Goal: Contribute content: Add original content to the website for others to see

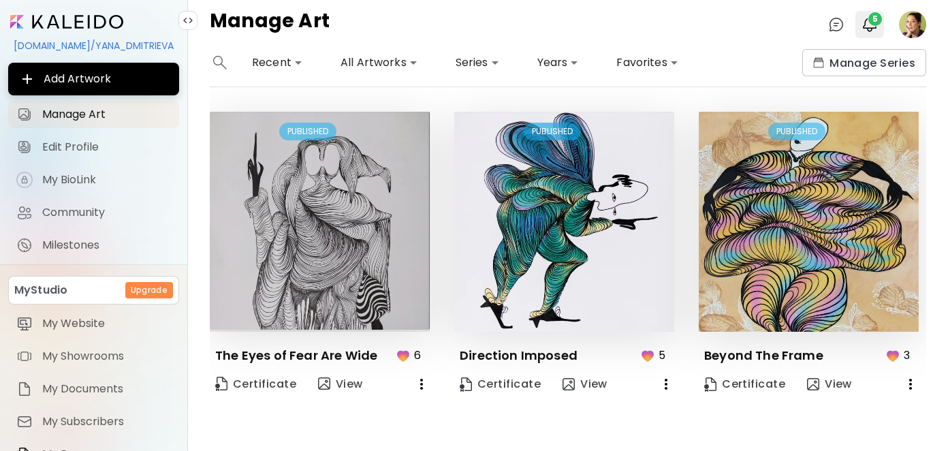
click at [880, 20] on span "5" at bounding box center [876, 19] width 14 height 14
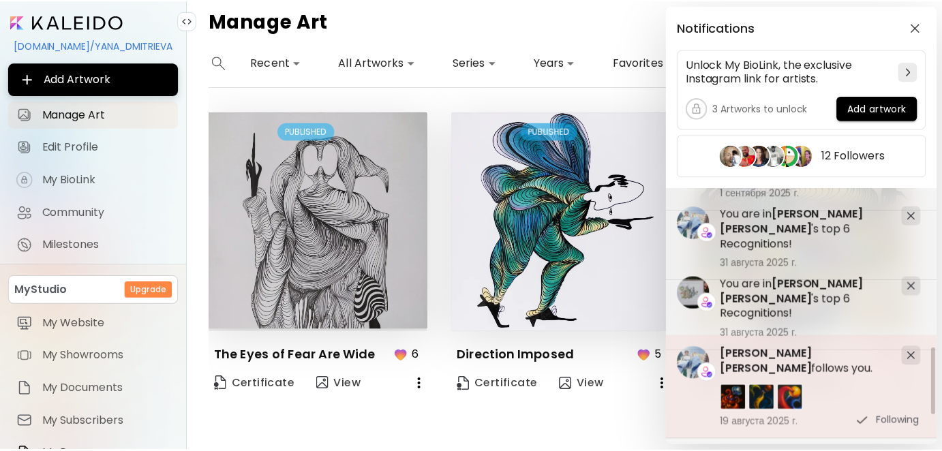
scroll to position [477, 0]
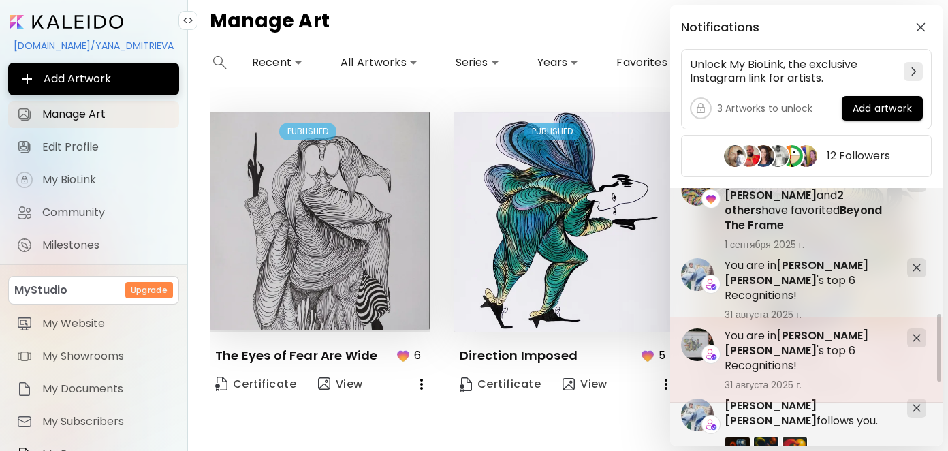
click at [824, 335] on span "[PERSON_NAME] [PERSON_NAME]" at bounding box center [797, 343] width 144 height 31
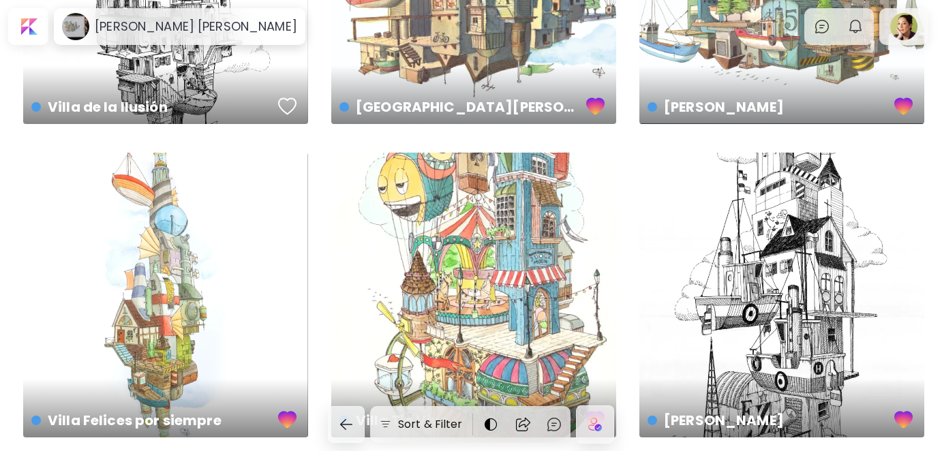
scroll to position [273, 0]
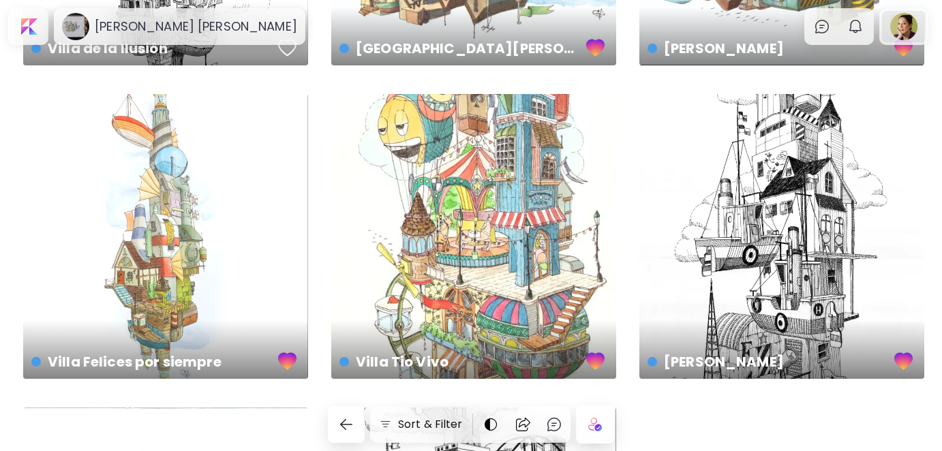
click at [907, 28] on div at bounding box center [904, 26] width 44 height 31
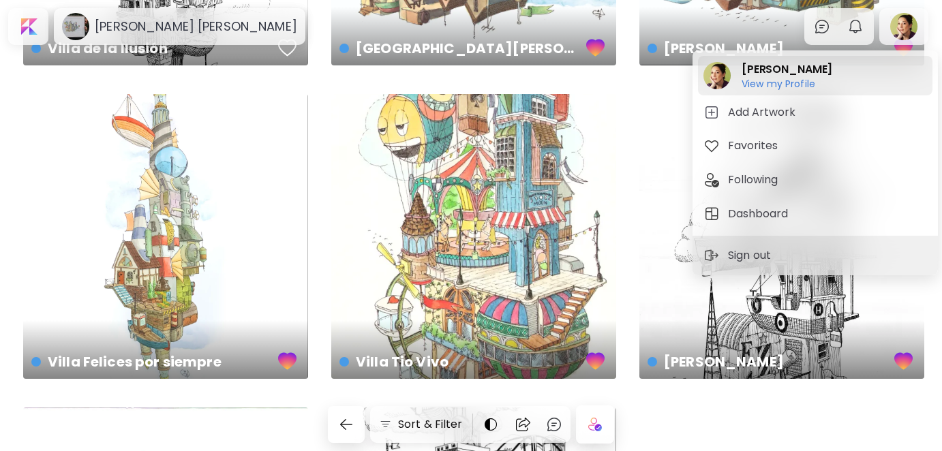
click at [782, 74] on h2 "[PERSON_NAME]" at bounding box center [786, 69] width 91 height 16
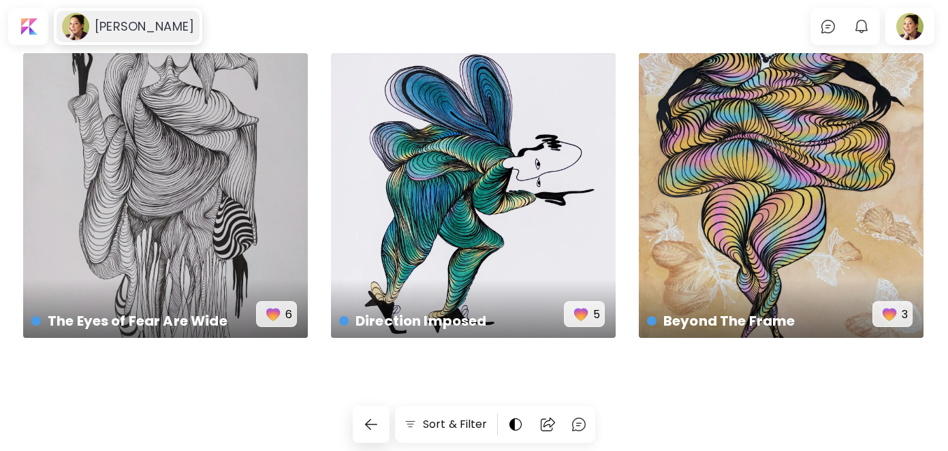
click at [158, 22] on h6 "[PERSON_NAME]" at bounding box center [144, 26] width 99 height 16
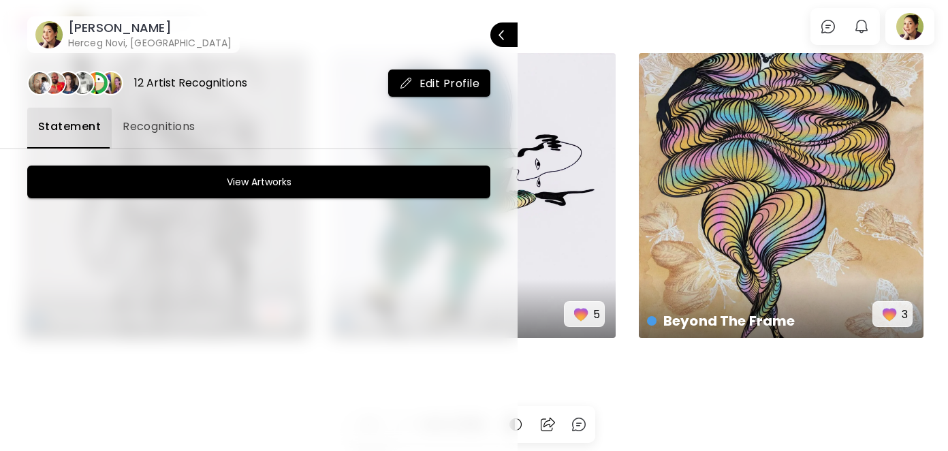
click at [155, 123] on span "Recognitions" at bounding box center [159, 127] width 73 height 16
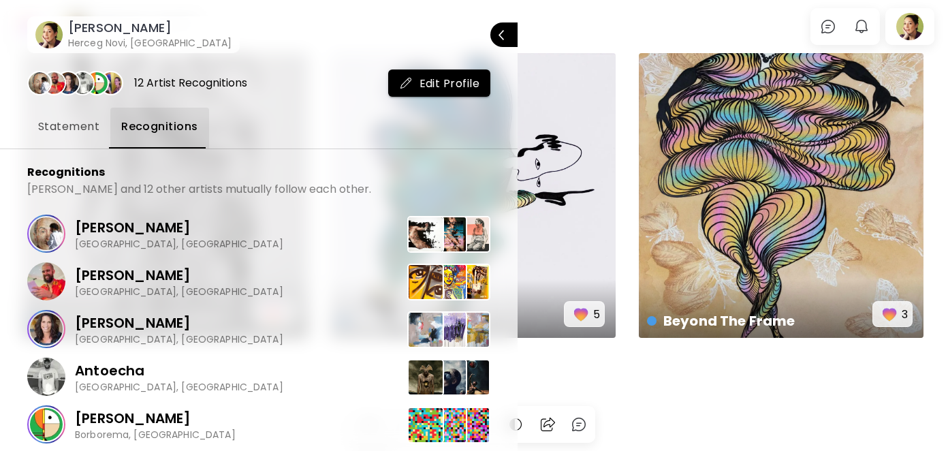
click at [72, 128] on span "Statement" at bounding box center [68, 127] width 61 height 16
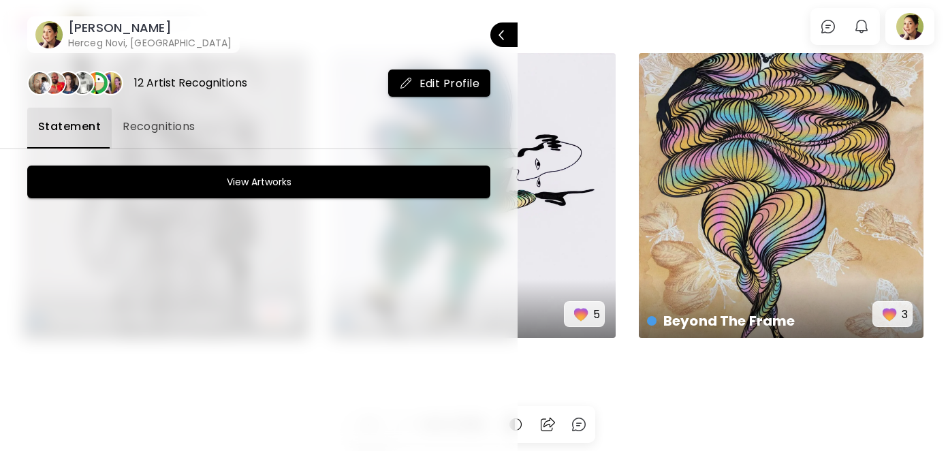
click at [910, 32] on div at bounding box center [474, 225] width 948 height 451
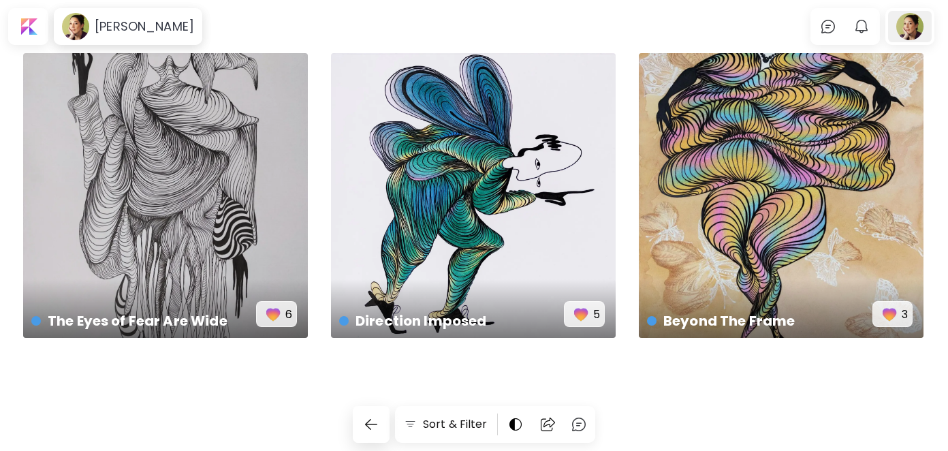
click at [911, 32] on div at bounding box center [911, 26] width 44 height 31
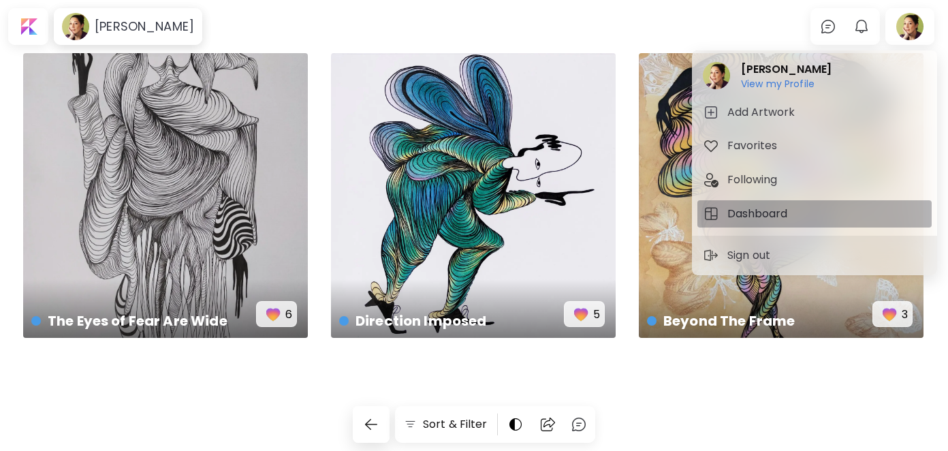
click at [753, 206] on h5 "Dashboard" at bounding box center [760, 214] width 64 height 16
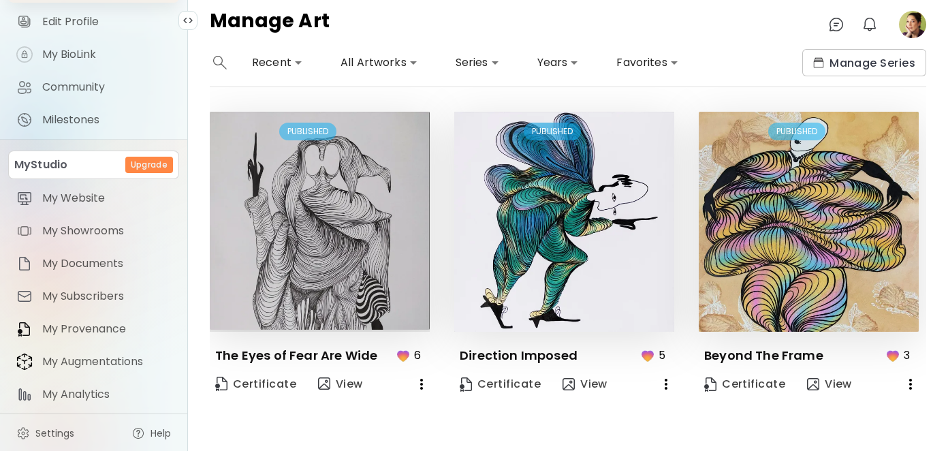
scroll to position [127, 0]
click at [76, 391] on span "My Analytics" at bounding box center [106, 393] width 129 height 14
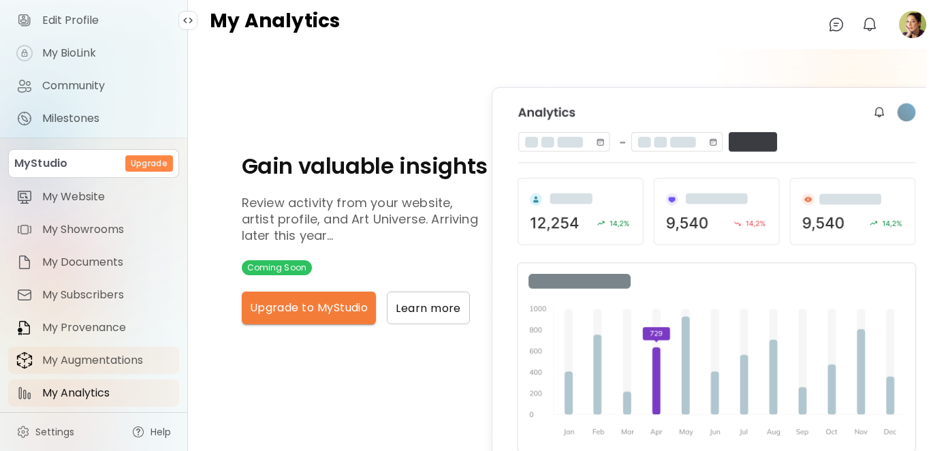
click at [84, 358] on span "My Augmentations" at bounding box center [106, 361] width 129 height 14
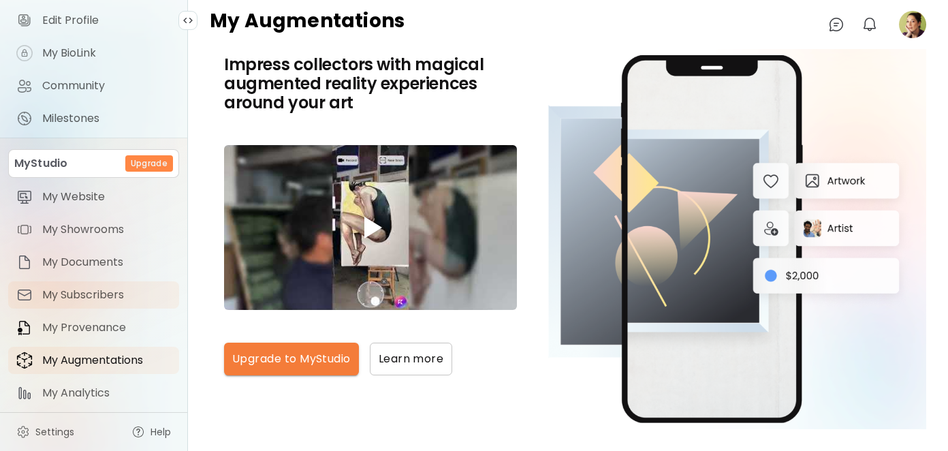
click at [80, 302] on span "My Subscribers" at bounding box center [106, 295] width 129 height 14
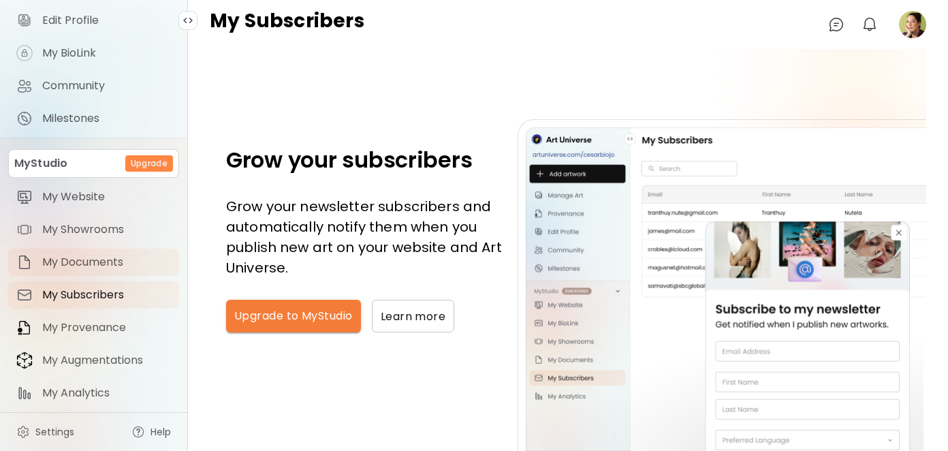
click at [80, 266] on span "My Documents" at bounding box center [106, 263] width 129 height 14
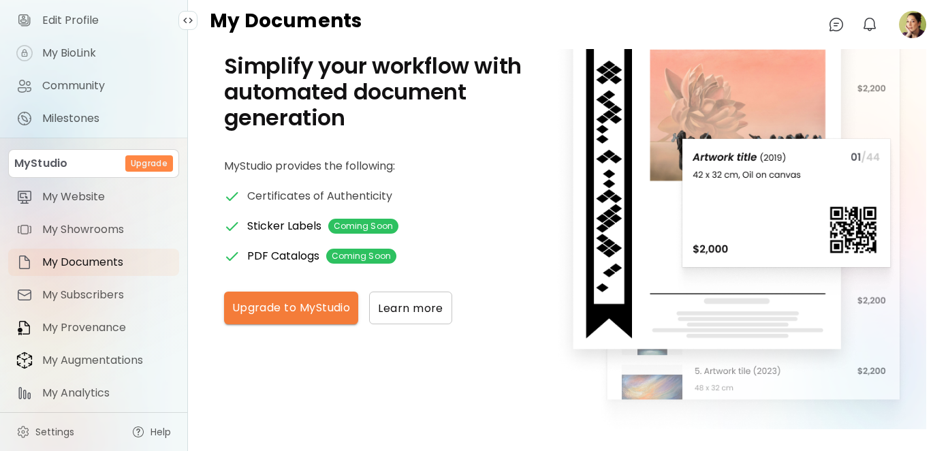
scroll to position [52, 0]
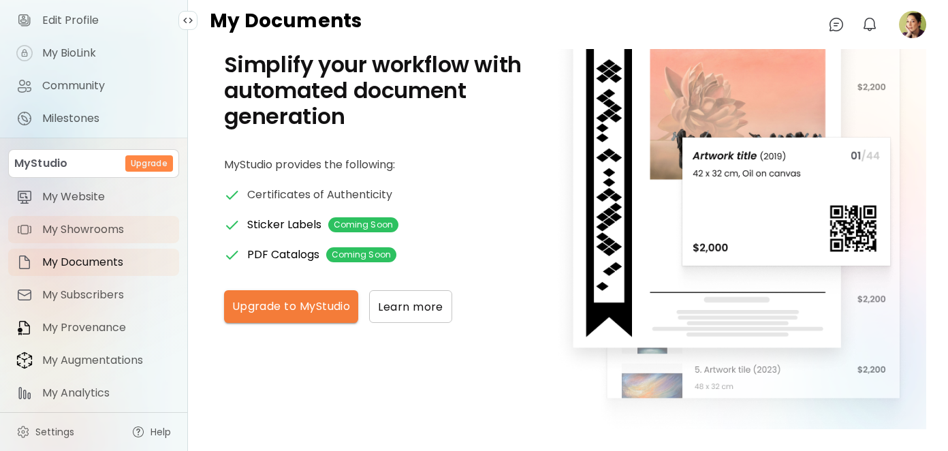
click at [90, 231] on span "My Showrooms" at bounding box center [106, 230] width 129 height 14
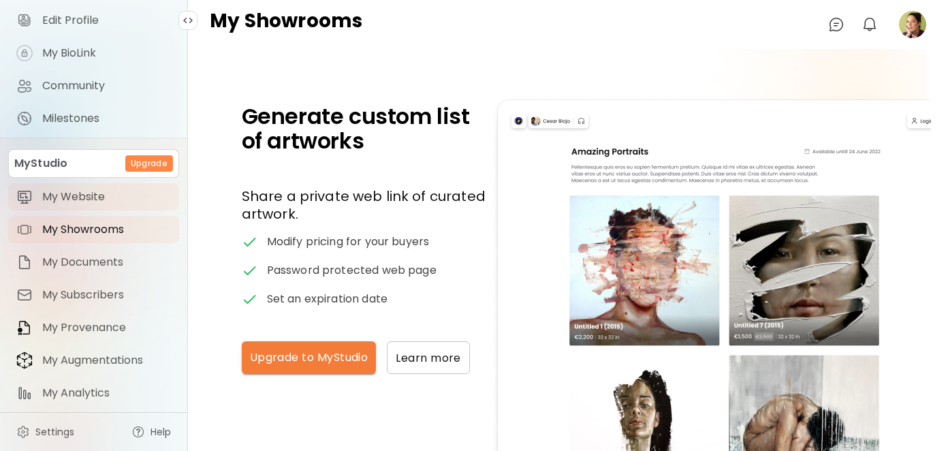
click at [85, 201] on span "My Website" at bounding box center [106, 197] width 129 height 14
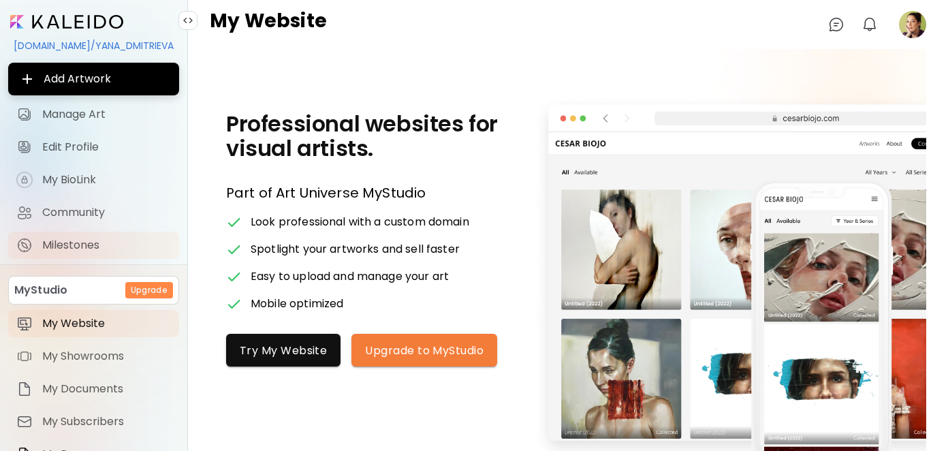
click at [85, 245] on span "Milestones" at bounding box center [106, 245] width 129 height 14
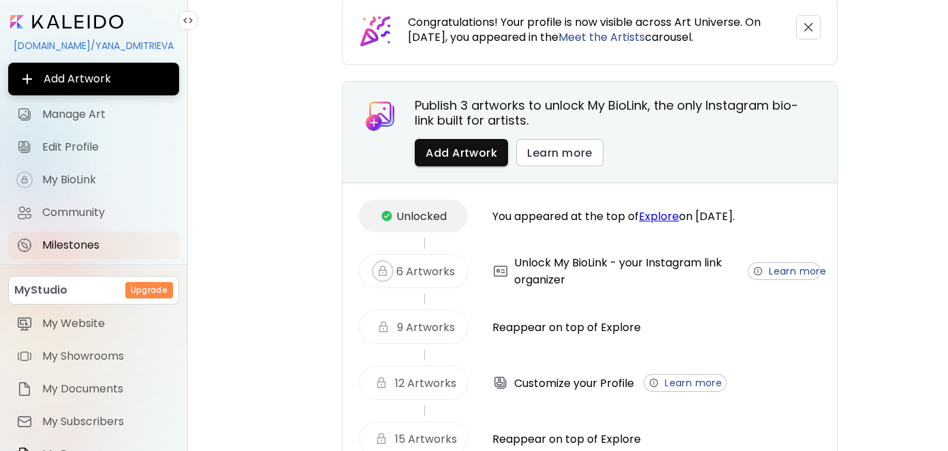
scroll to position [68, 0]
click at [109, 206] on span "Community" at bounding box center [106, 213] width 129 height 14
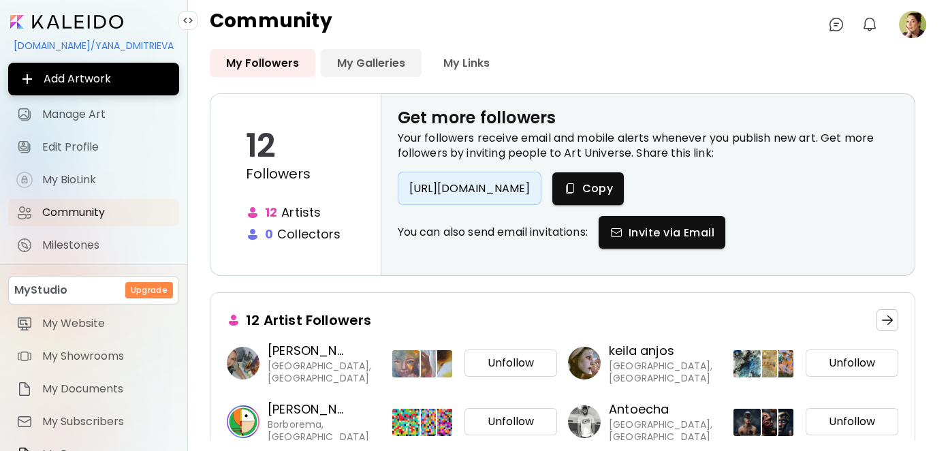
click at [375, 65] on link "My Galleries" at bounding box center [371, 63] width 101 height 28
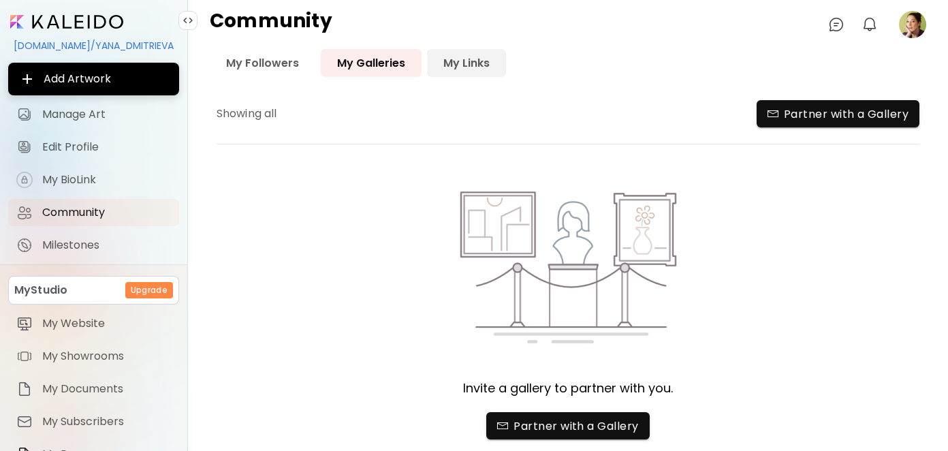
click at [458, 60] on link "My Links" at bounding box center [466, 63] width 79 height 28
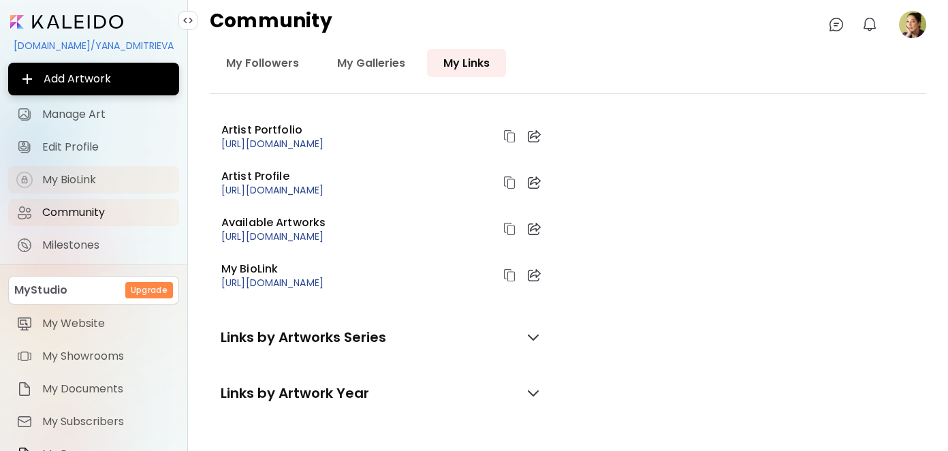
click at [55, 183] on span "My BioLink" at bounding box center [106, 180] width 129 height 14
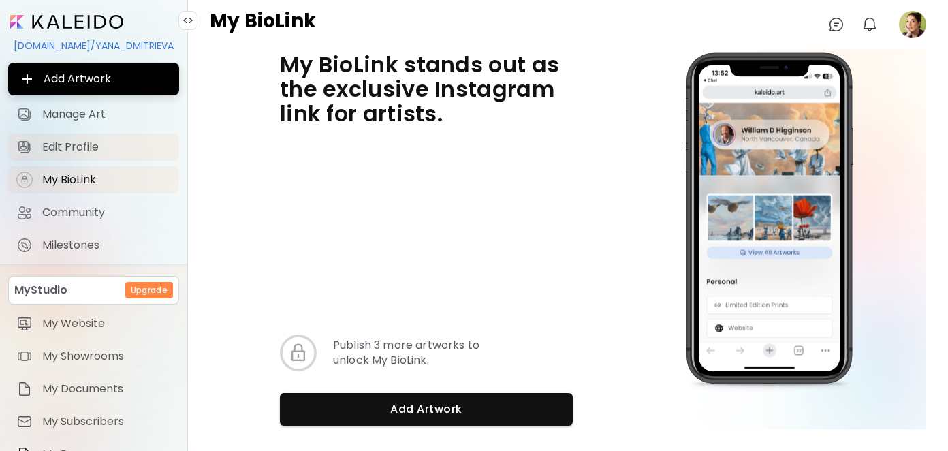
click at [80, 144] on span "Edit Profile" at bounding box center [106, 147] width 129 height 14
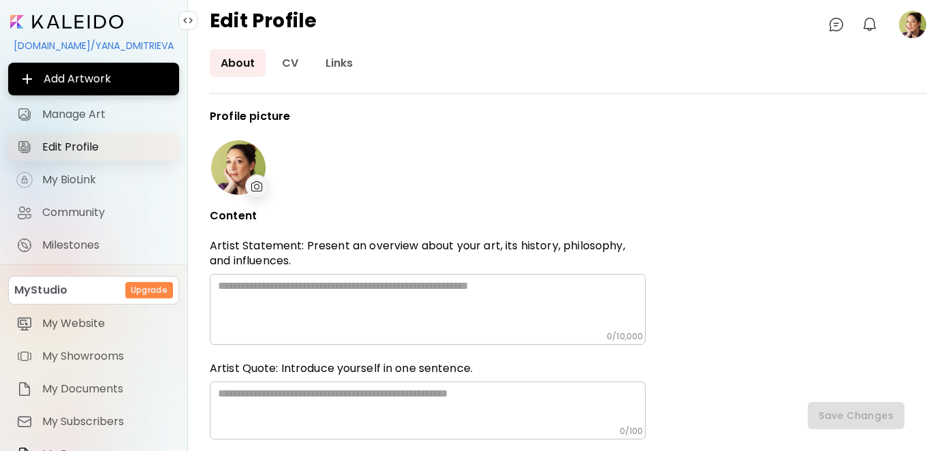
type input "**********"
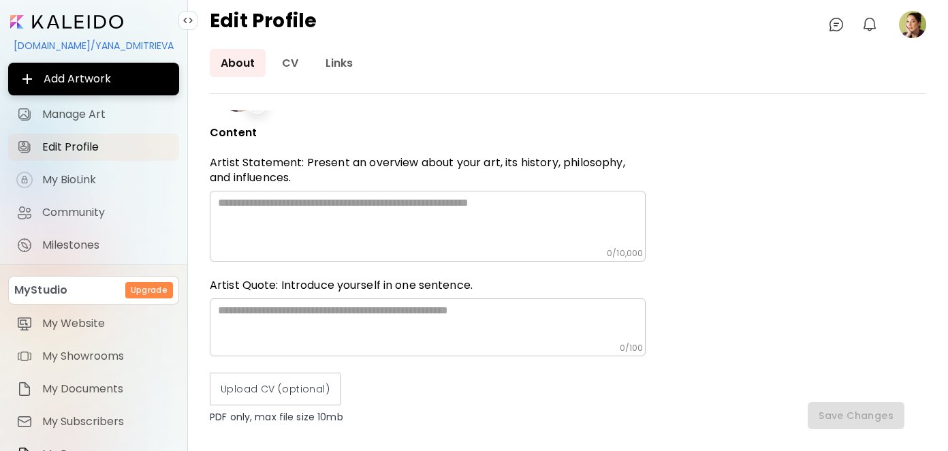
scroll to position [136, 0]
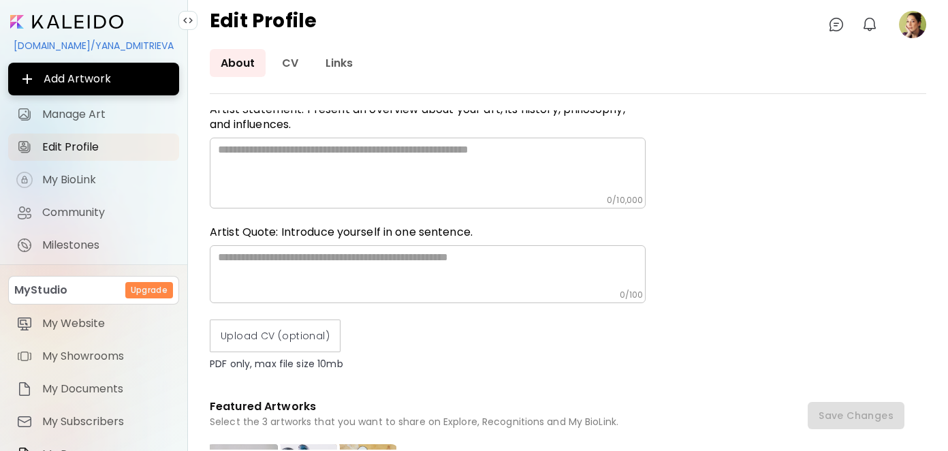
click at [412, 151] on textarea at bounding box center [432, 169] width 428 height 52
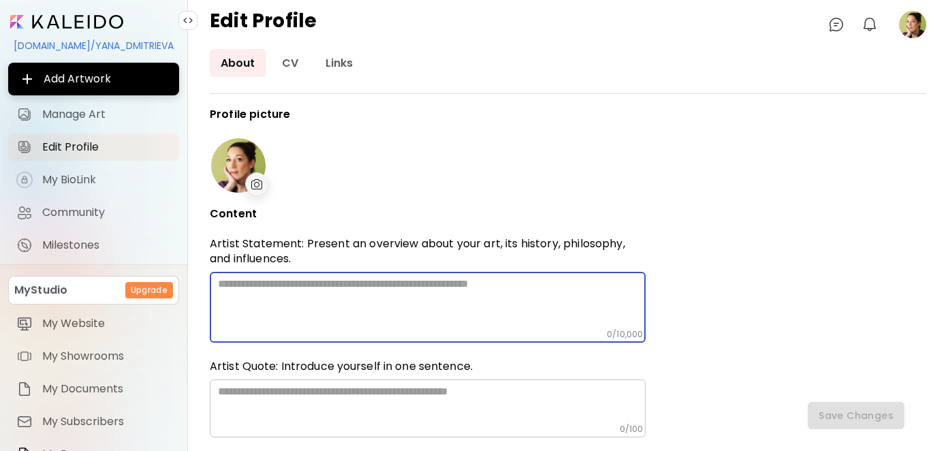
scroll to position [0, 0]
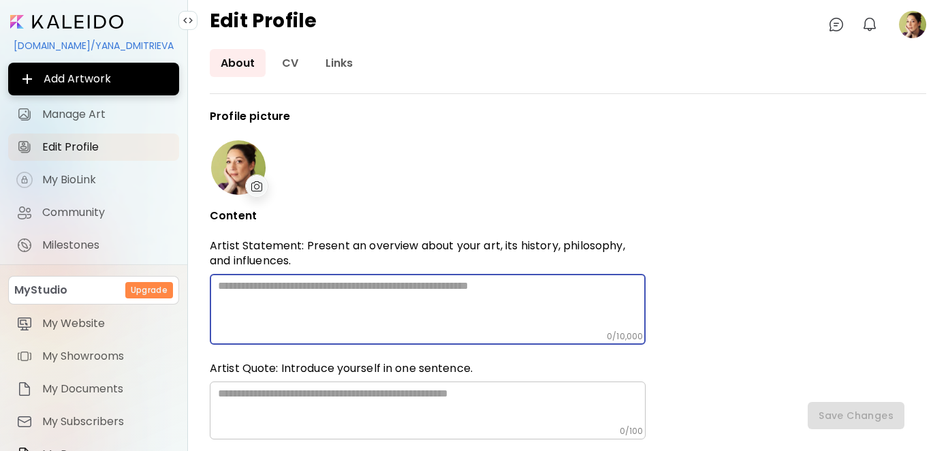
click at [253, 284] on textarea at bounding box center [432, 305] width 428 height 52
paste textarea "**********"
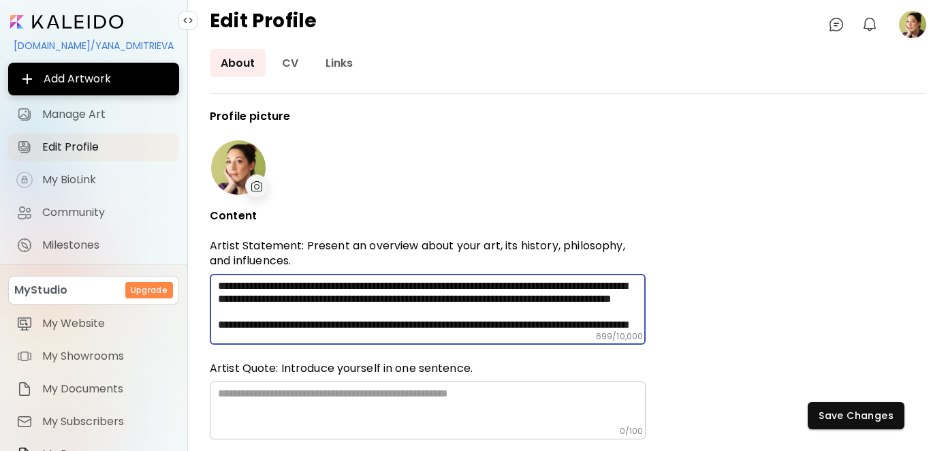
scroll to position [91, 0]
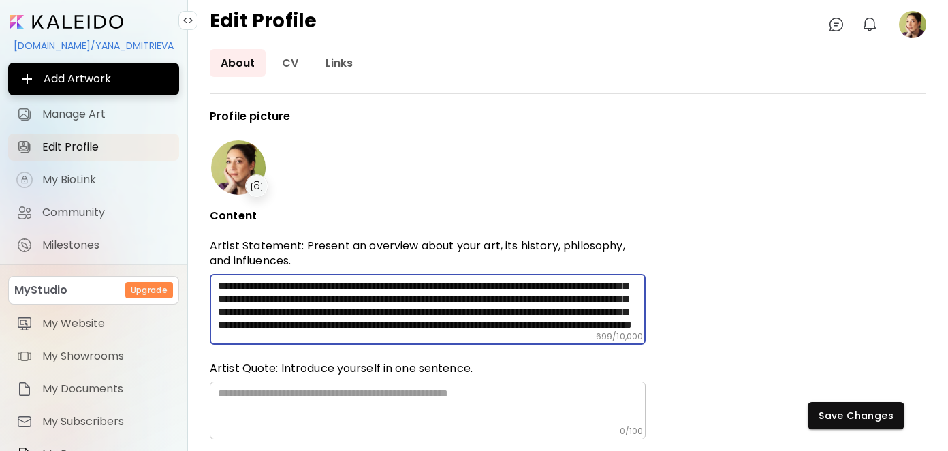
type textarea "**********"
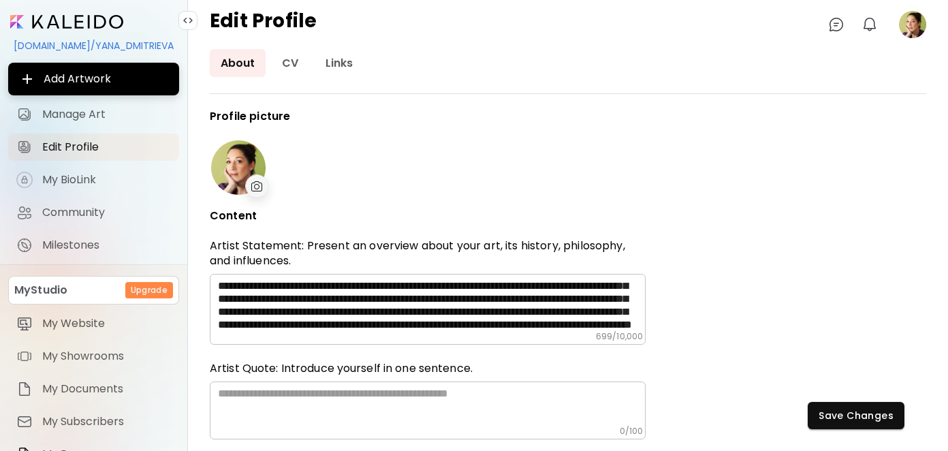
drag, startPoint x: 746, startPoint y: 155, endPoint x: 768, endPoint y: 138, distance: 28.1
click at [768, 138] on div "**********" at bounding box center [568, 279] width 717 height 339
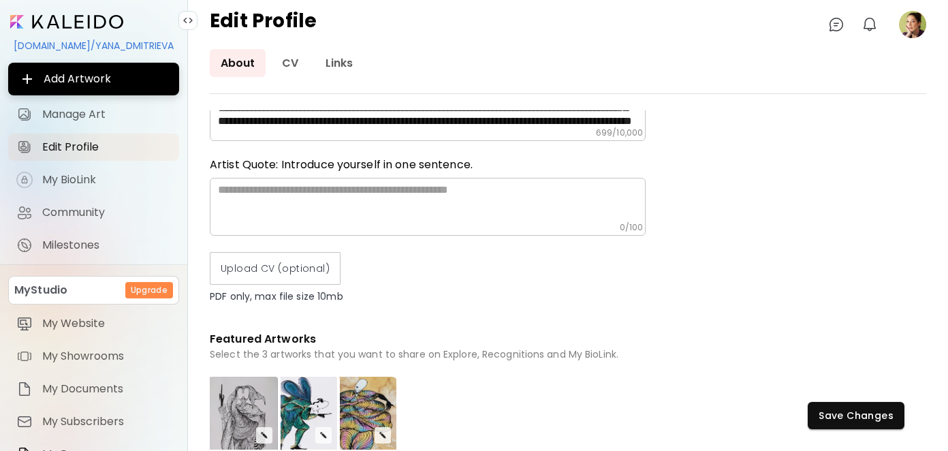
scroll to position [204, 0]
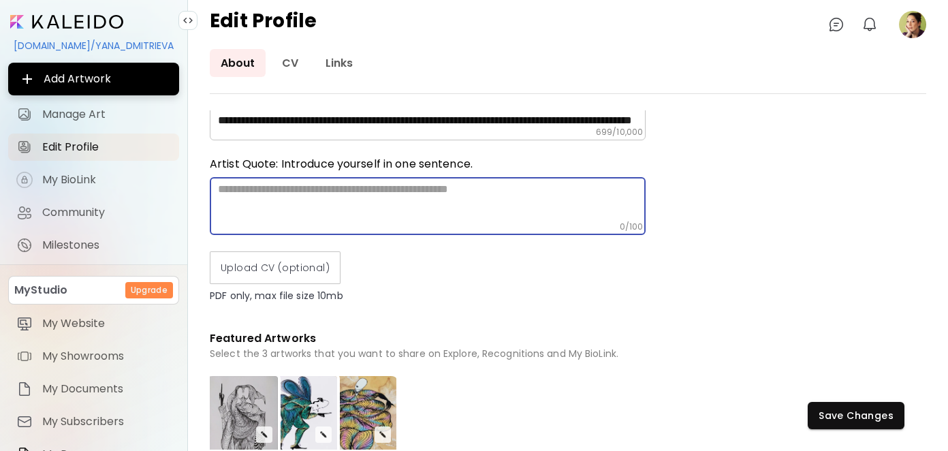
click at [420, 189] on textarea at bounding box center [432, 202] width 428 height 39
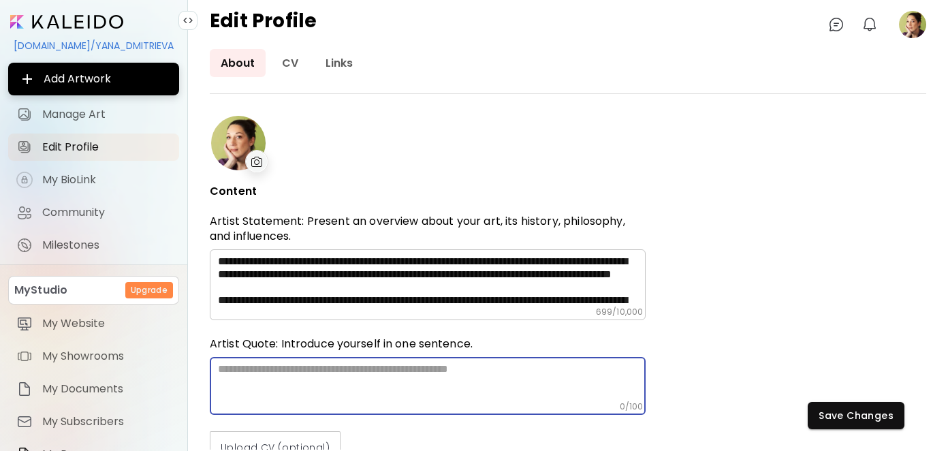
scroll to position [0, 0]
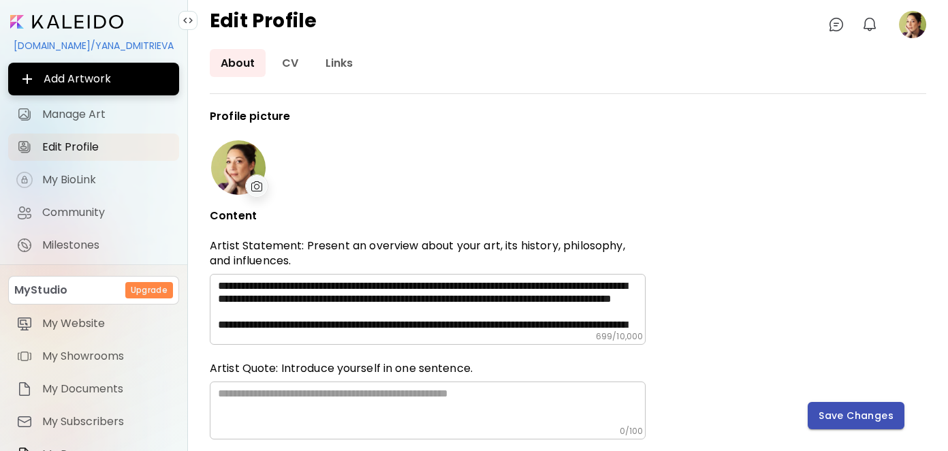
click at [852, 414] on span "Save Changes" at bounding box center [856, 416] width 75 height 14
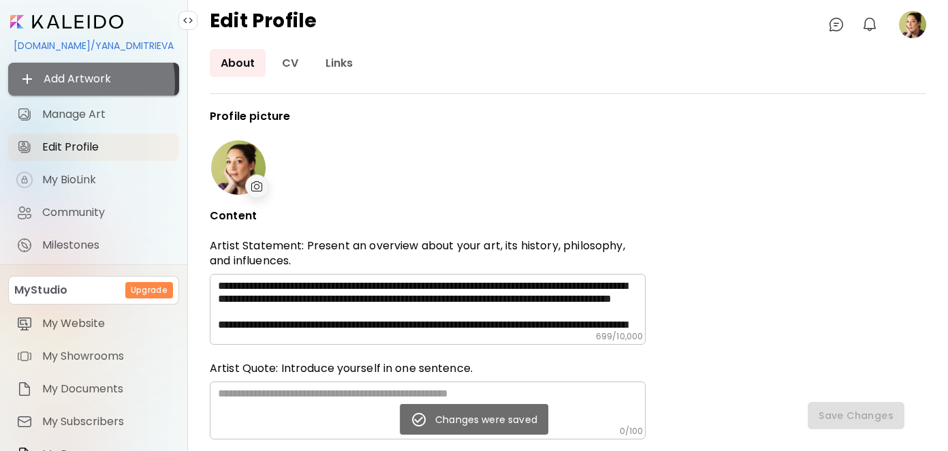
click at [65, 82] on span "Add Artwork" at bounding box center [93, 79] width 149 height 16
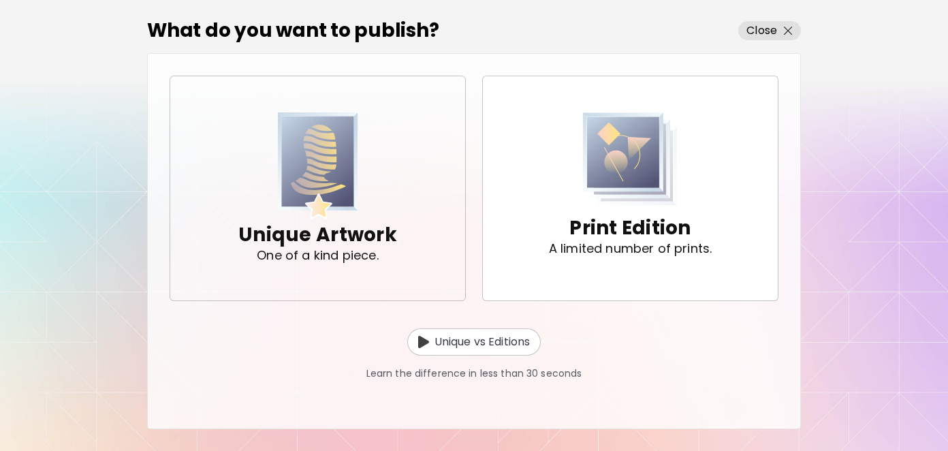
click at [303, 236] on p "Unique Artwork" at bounding box center [317, 234] width 159 height 27
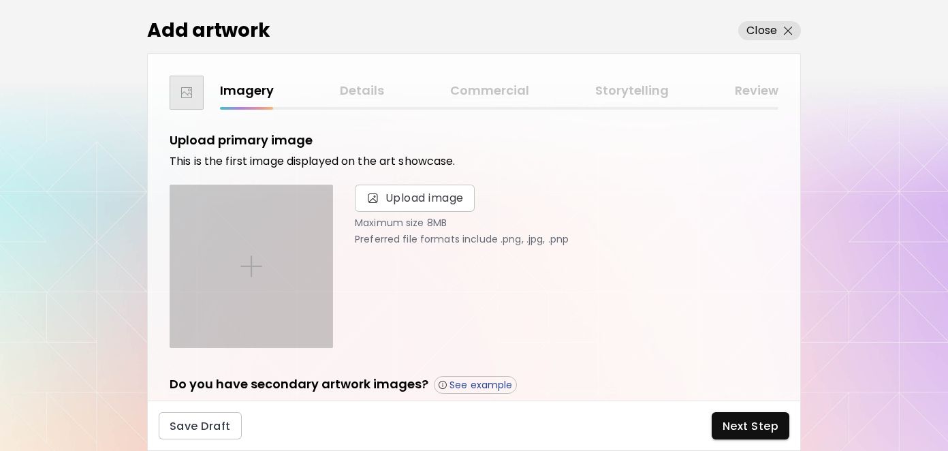
click at [260, 254] on div at bounding box center [251, 266] width 162 height 162
click at [0, 0] on input "file" at bounding box center [0, 0] width 0 height 0
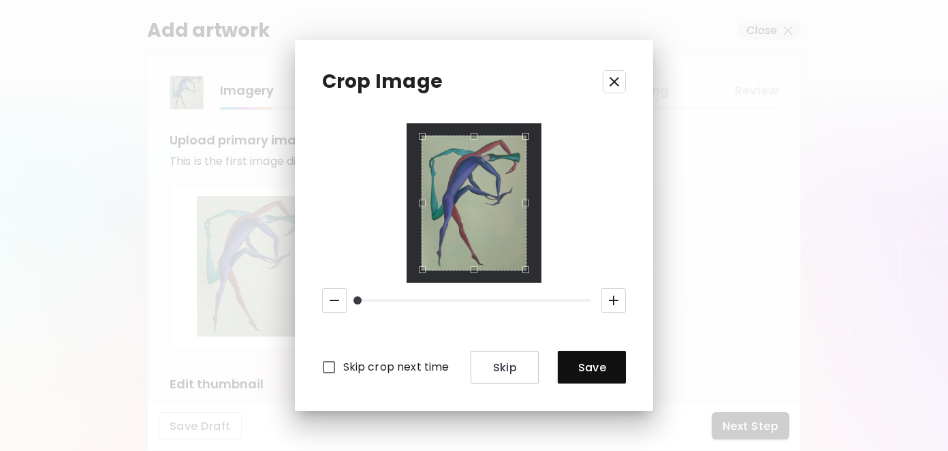
drag, startPoint x: 362, startPoint y: 300, endPoint x: 349, endPoint y: 300, distance: 12.9
click at [354, 300] on span at bounding box center [358, 300] width 8 height 8
click at [573, 365] on span "Save" at bounding box center [592, 367] width 46 height 14
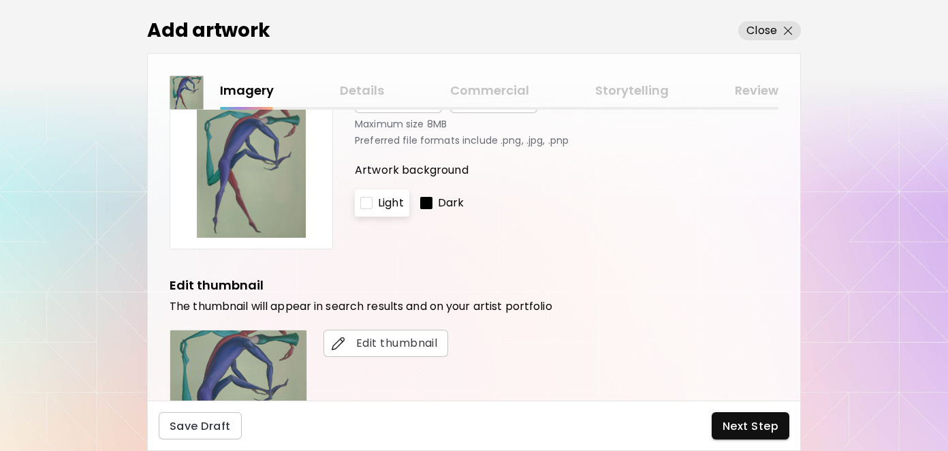
scroll to position [204, 0]
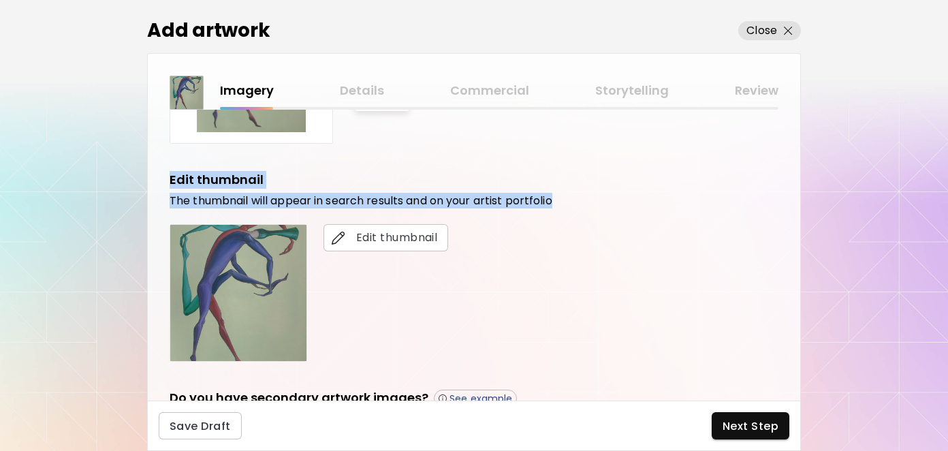
drag, startPoint x: 550, startPoint y: 202, endPoint x: 134, endPoint y: 178, distance: 416.4
click at [134, 178] on div "Add artwork Close Imagery Details Commercial Storytelling Review Upload primary…" at bounding box center [474, 225] width 948 height 451
click at [380, 240] on span "Edit thumbnail" at bounding box center [386, 238] width 103 height 16
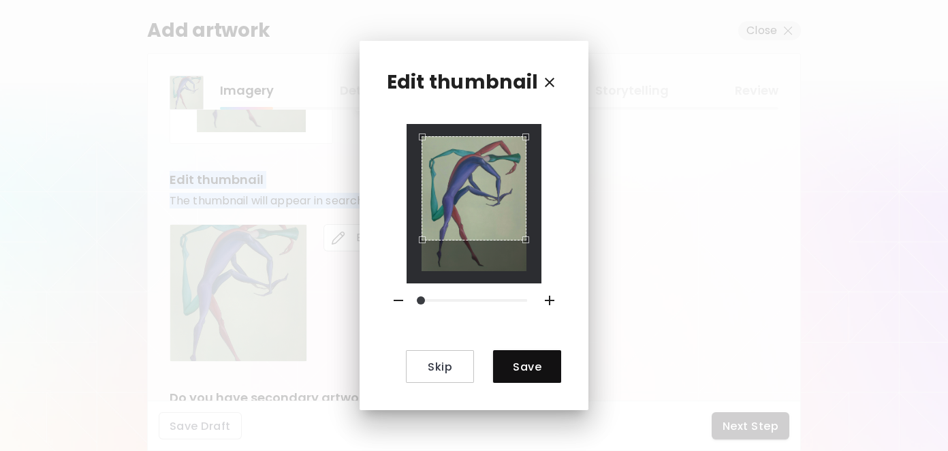
click at [469, 192] on div "Use the arrow keys to move the crop selection area" at bounding box center [474, 188] width 105 height 105
click at [520, 358] on button "Save" at bounding box center [527, 366] width 68 height 33
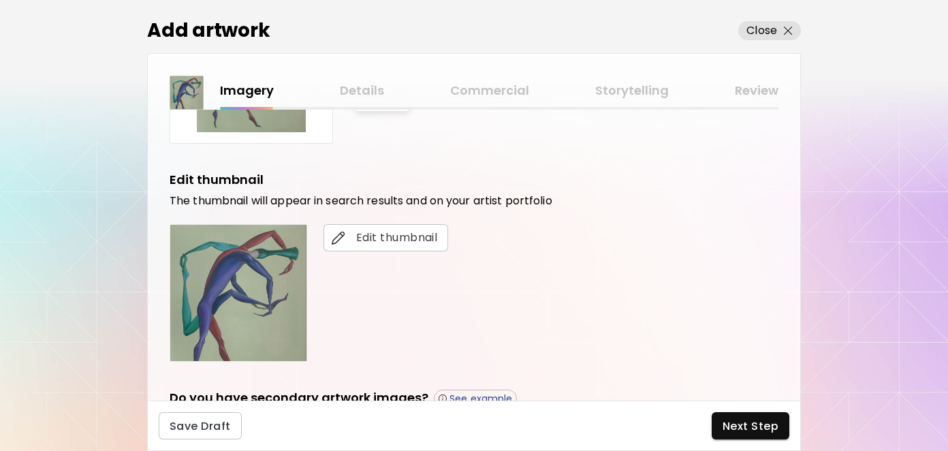
click at [553, 279] on div "Edit thumbnail" at bounding box center [474, 293] width 609 height 138
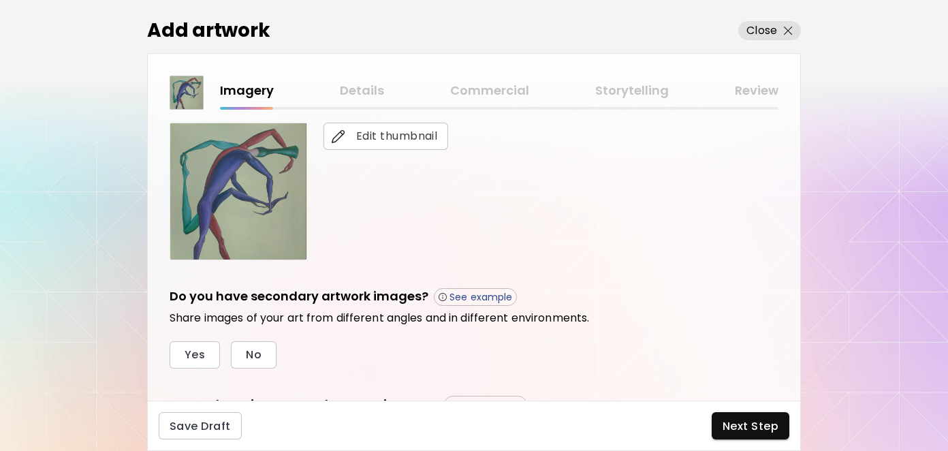
scroll to position [341, 0]
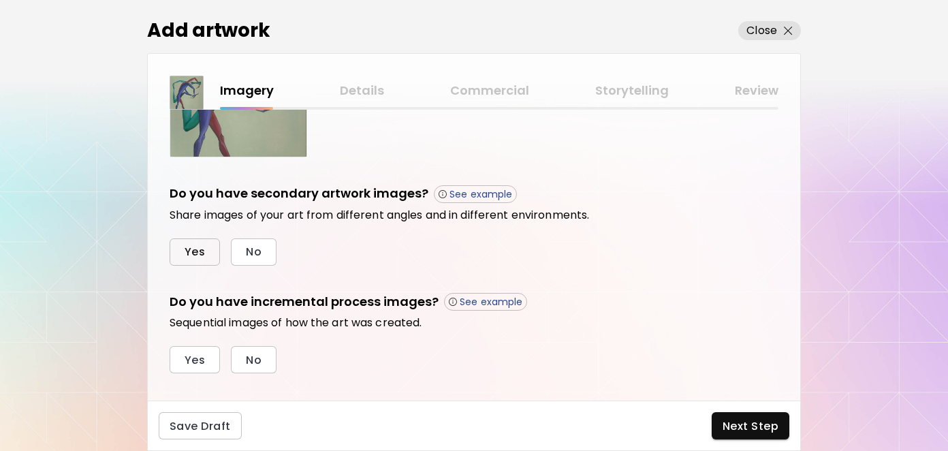
click at [185, 245] on span "Yes" at bounding box center [195, 252] width 20 height 14
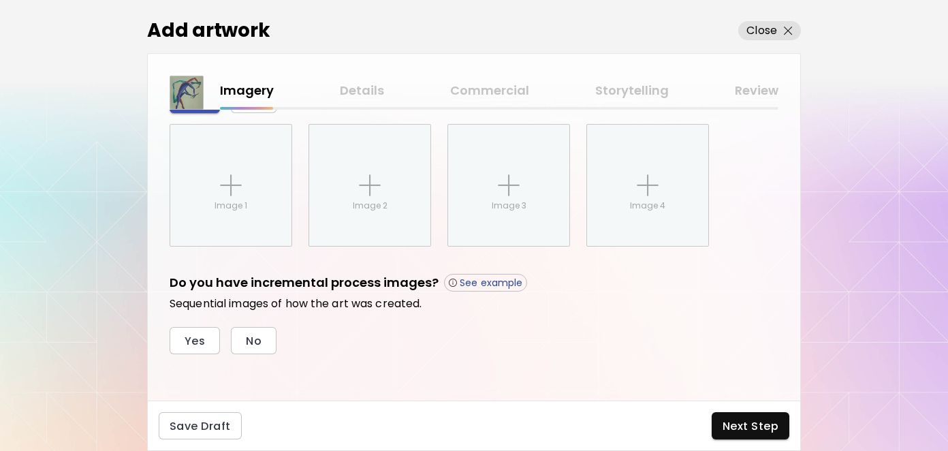
scroll to position [564, 0]
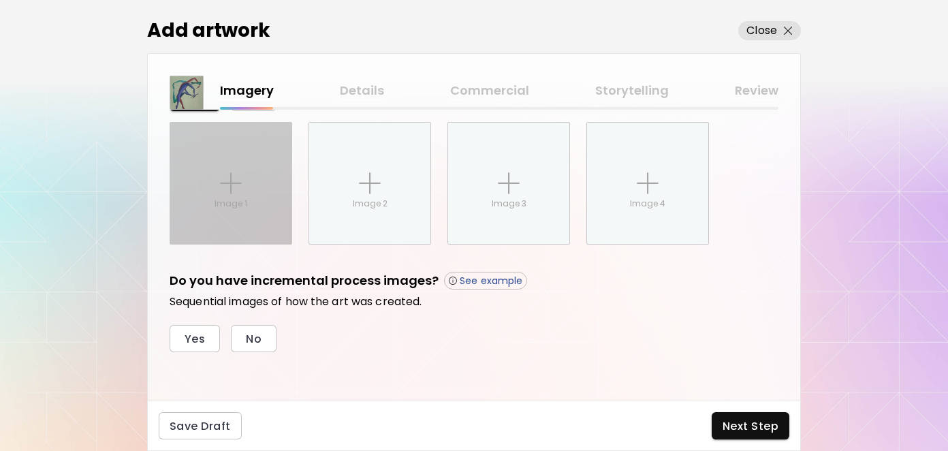
click at [230, 161] on div "Image 1" at bounding box center [230, 183] width 121 height 121
click at [0, 0] on input "Image 1" at bounding box center [0, 0] width 0 height 0
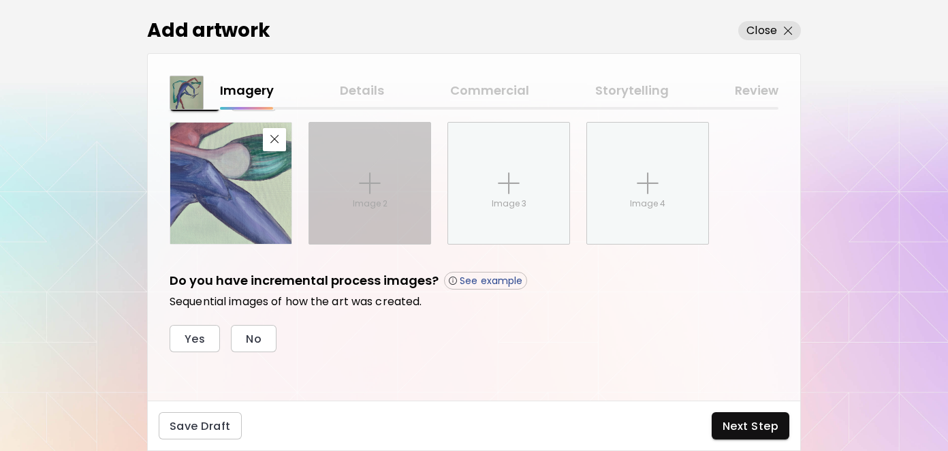
click at [399, 186] on div "Image 2" at bounding box center [369, 183] width 121 height 121
click at [0, 0] on input "Image 2" at bounding box center [0, 0] width 0 height 0
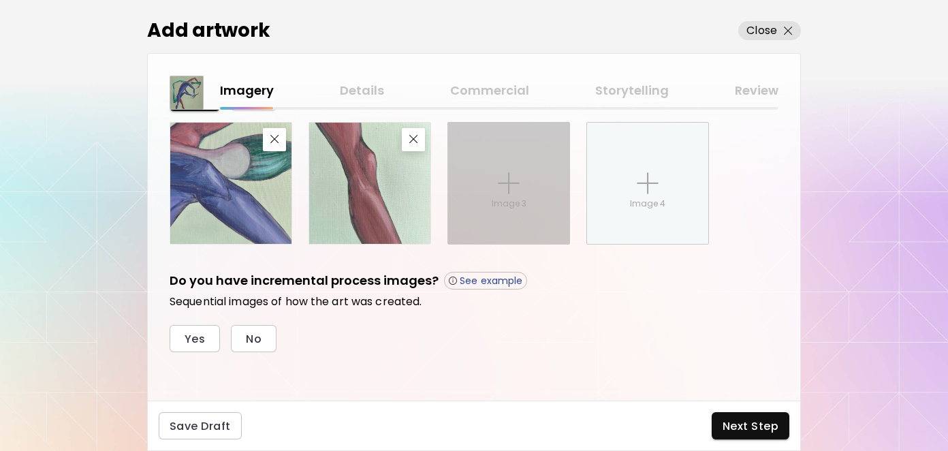
click at [505, 177] on img at bounding box center [509, 183] width 22 height 22
click at [0, 0] on input "Image 3" at bounding box center [0, 0] width 0 height 0
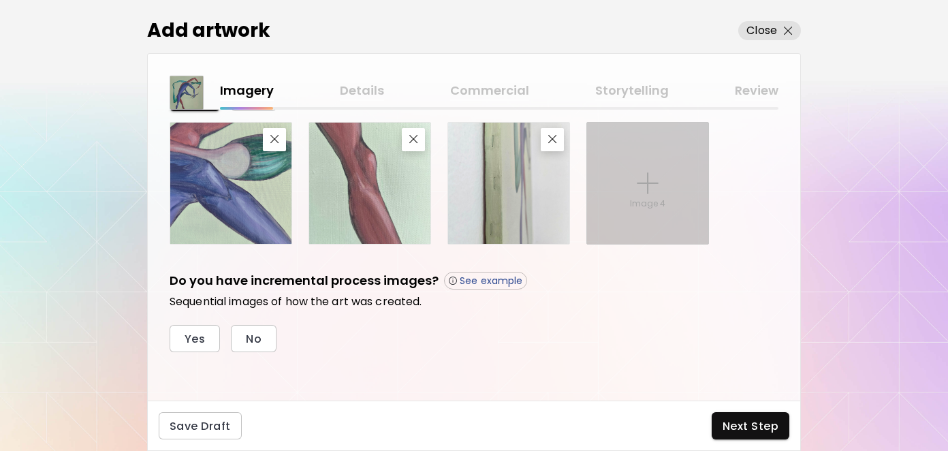
click at [647, 183] on img at bounding box center [648, 183] width 22 height 22
click at [0, 0] on input "Image 4" at bounding box center [0, 0] width 0 height 0
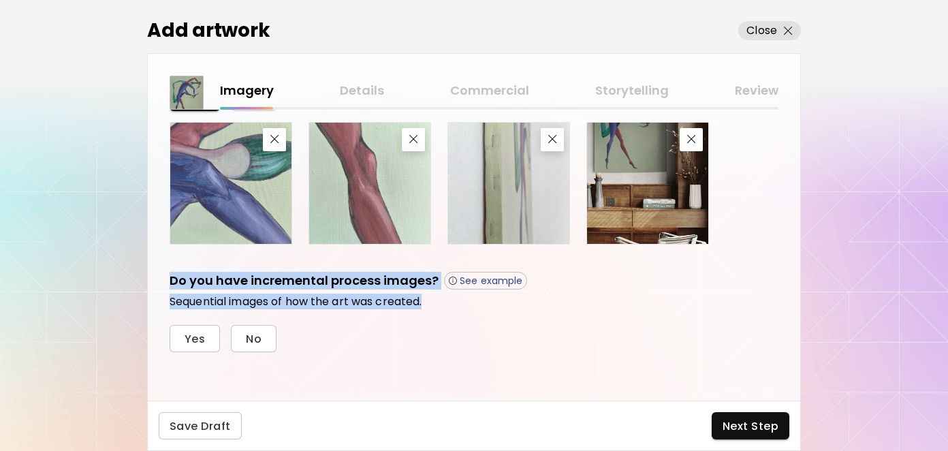
drag, startPoint x: 166, startPoint y: 280, endPoint x: 437, endPoint y: 301, distance: 272.7
click at [437, 301] on div "Upload primary image This is the first image displayed on the art showcase. Cha…" at bounding box center [474, 255] width 653 height 291
click at [264, 336] on button "No" at bounding box center [254, 338] width 46 height 27
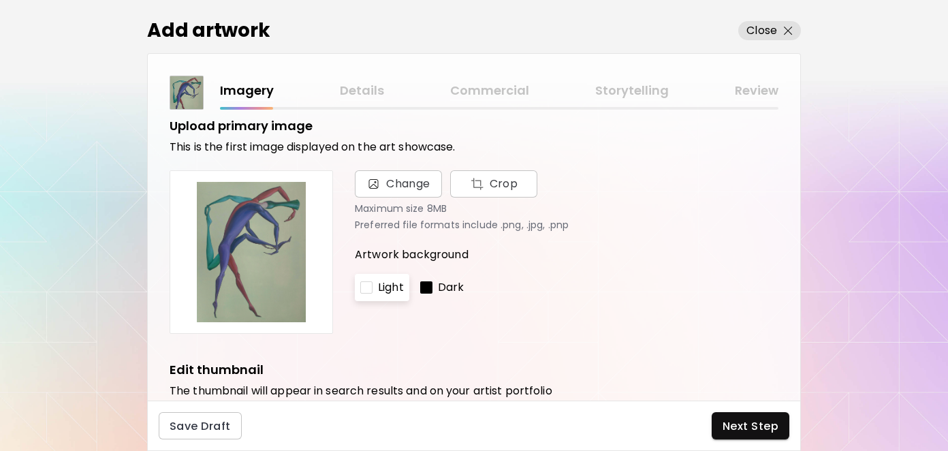
scroll to position [0, 0]
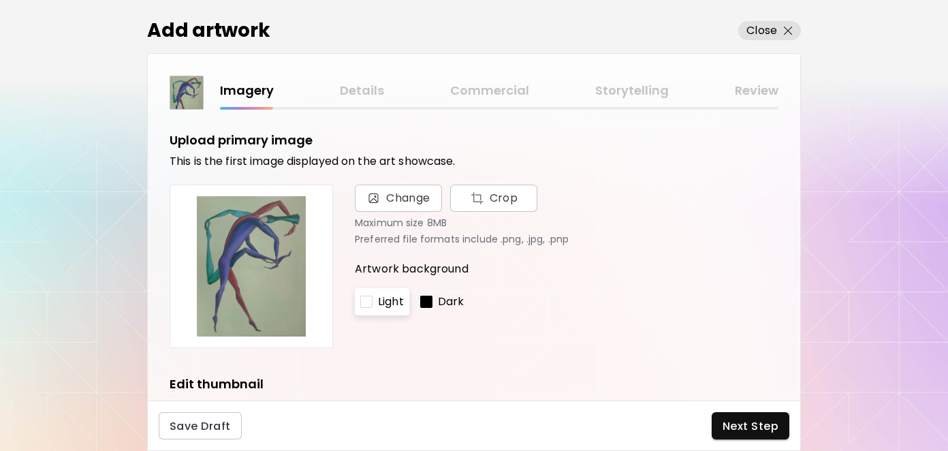
click at [436, 297] on div "Dark" at bounding box center [442, 301] width 55 height 27
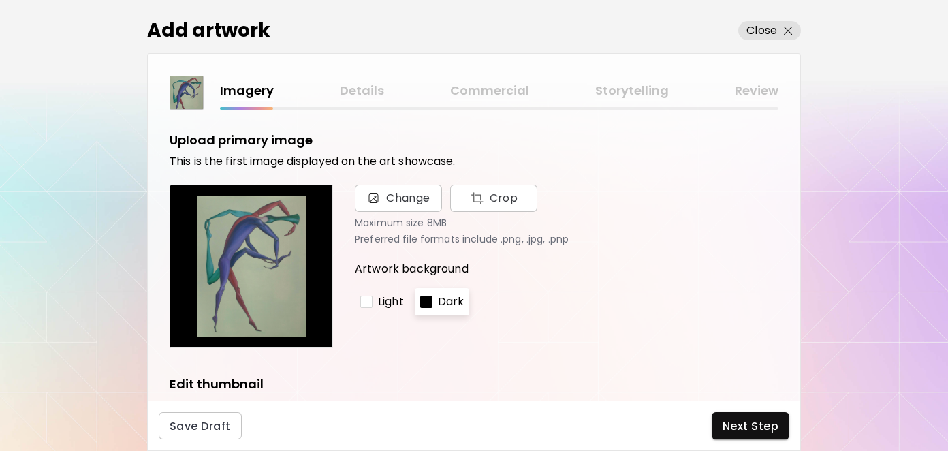
click at [627, 236] on p "Preferred file formats include .png, .jpg, .pnp" at bounding box center [567, 239] width 424 height 11
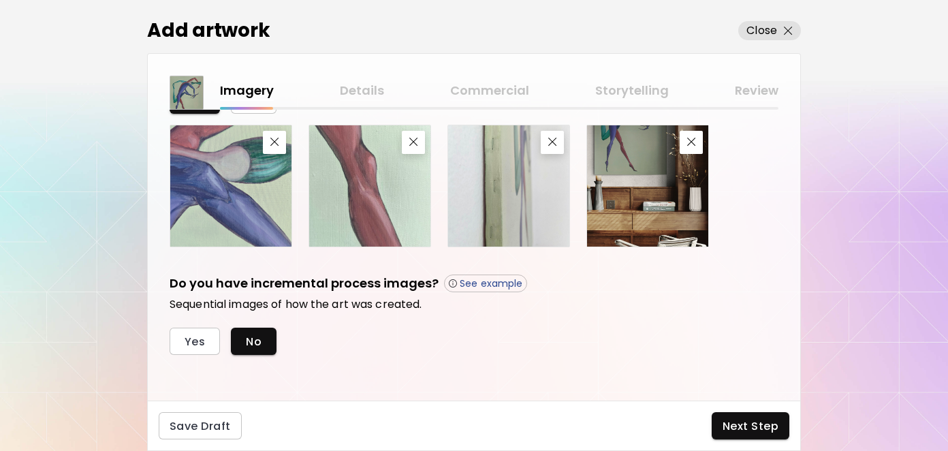
scroll to position [564, 0]
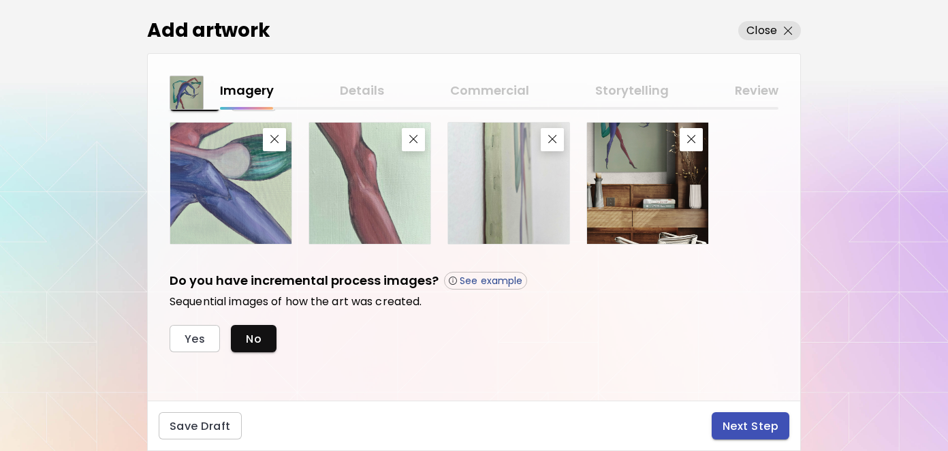
click at [746, 427] on span "Next Step" at bounding box center [751, 426] width 56 height 14
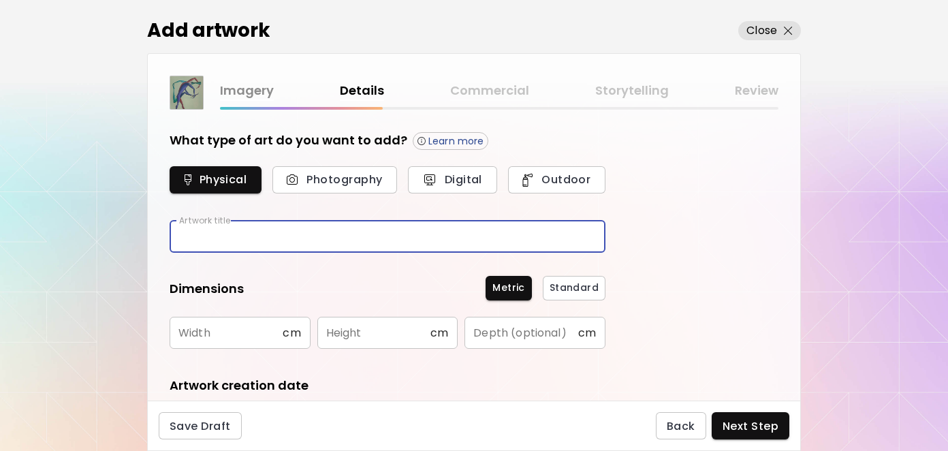
click at [232, 232] on input "text" at bounding box center [388, 237] width 436 height 32
click at [233, 238] on input "text" at bounding box center [388, 237] width 436 height 32
paste input "**********"
click at [221, 332] on input "text" at bounding box center [226, 333] width 113 height 32
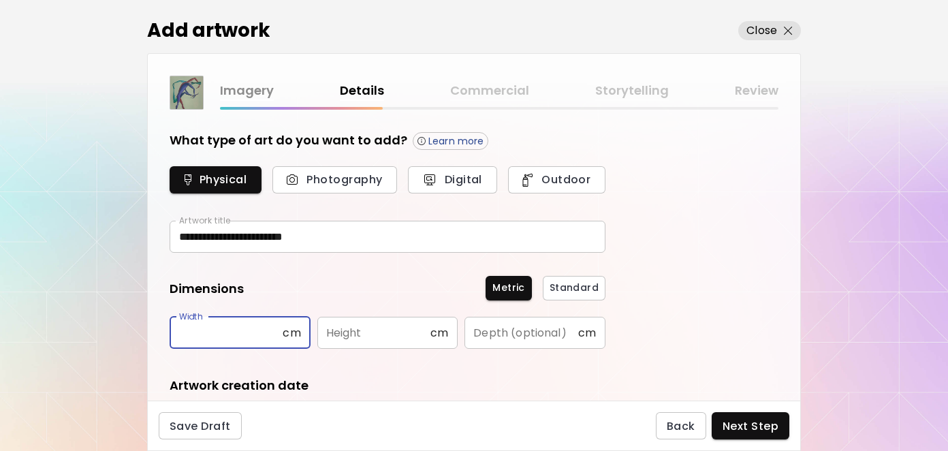
click at [189, 236] on input "**********" at bounding box center [388, 237] width 436 height 32
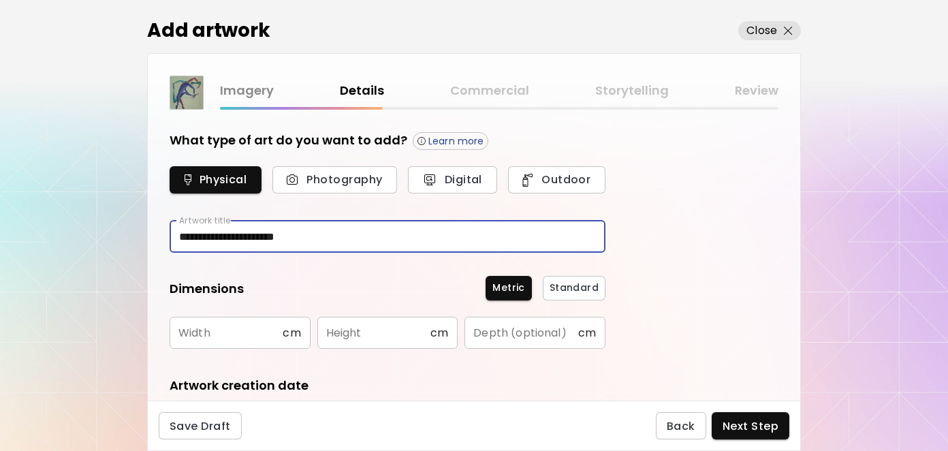
click at [201, 232] on input "**********" at bounding box center [388, 237] width 436 height 32
click at [238, 234] on input "**********" at bounding box center [388, 237] width 436 height 32
type input "**********"
click at [219, 334] on input "text" at bounding box center [226, 333] width 113 height 32
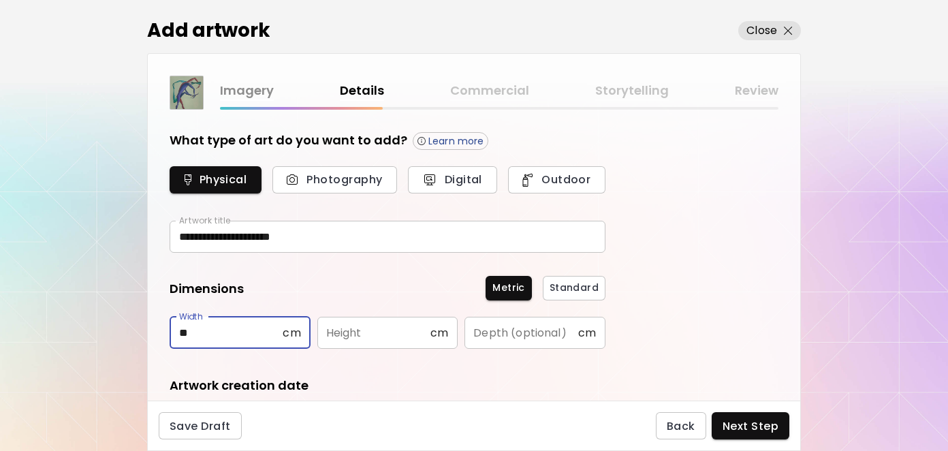
type input "**"
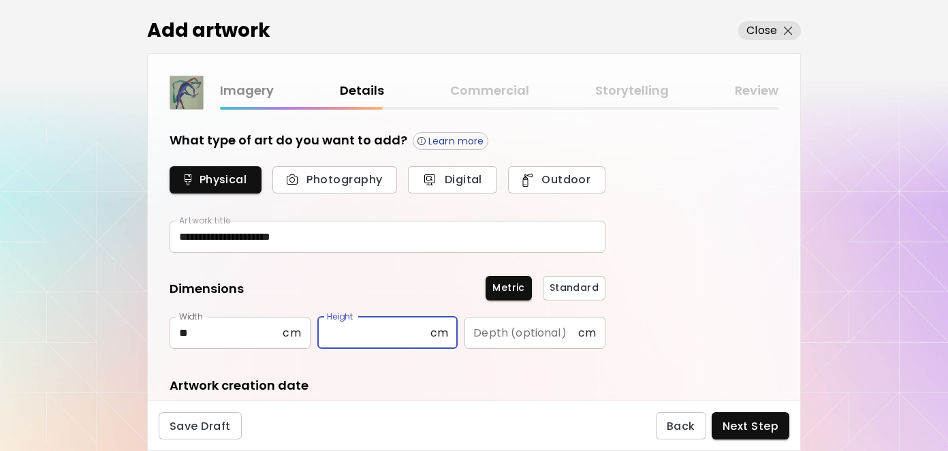
click at [356, 335] on input "text" at bounding box center [374, 333] width 113 height 32
type input "**"
click at [490, 335] on input "text" at bounding box center [521, 333] width 113 height 32
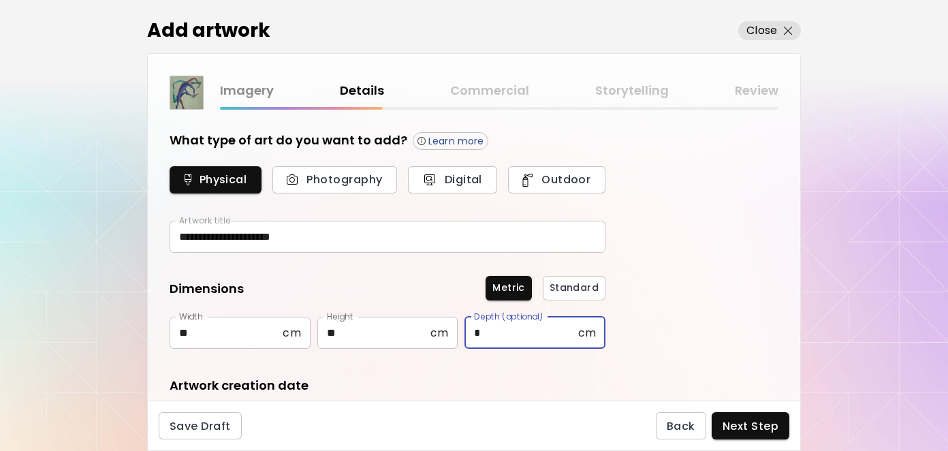
type input "*"
click at [669, 303] on div "**********" at bounding box center [474, 255] width 653 height 291
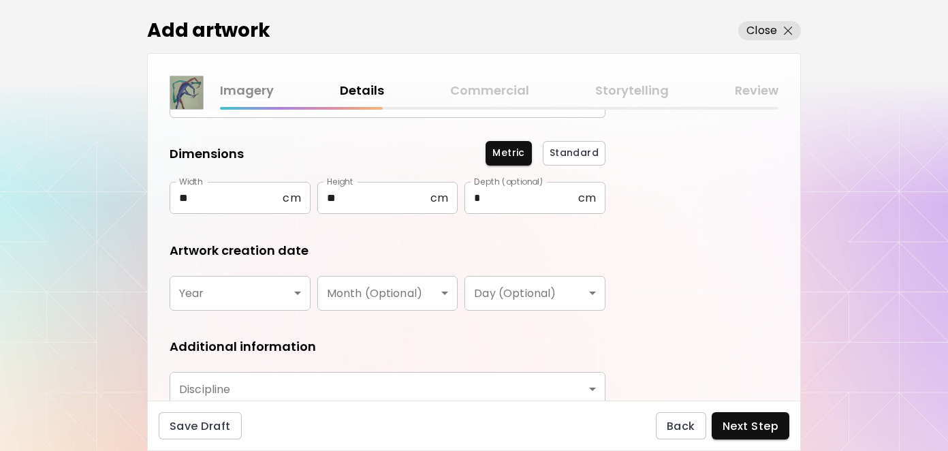
scroll to position [136, 0]
click at [295, 296] on body "**********" at bounding box center [474, 225] width 948 height 451
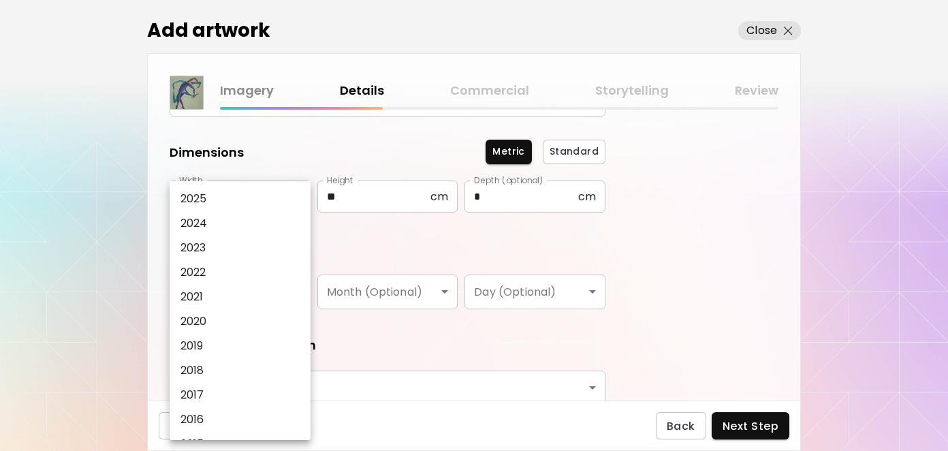
click at [213, 198] on li "2025" at bounding box center [244, 199] width 148 height 25
type input "****"
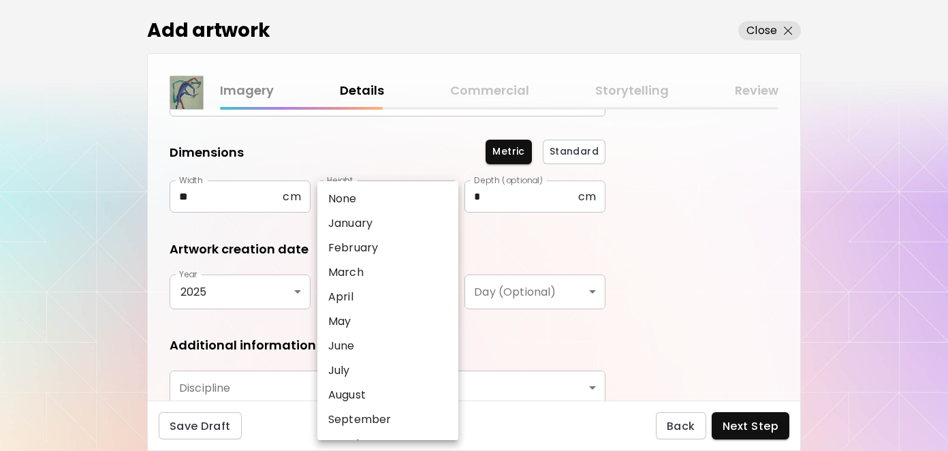
click at [365, 293] on body "**********" at bounding box center [474, 225] width 948 height 451
click at [702, 224] on div at bounding box center [474, 225] width 948 height 451
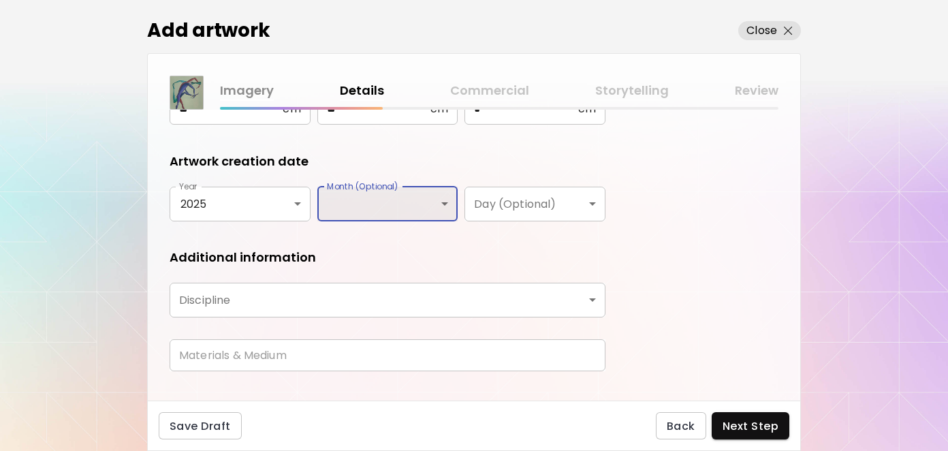
scroll to position [249, 0]
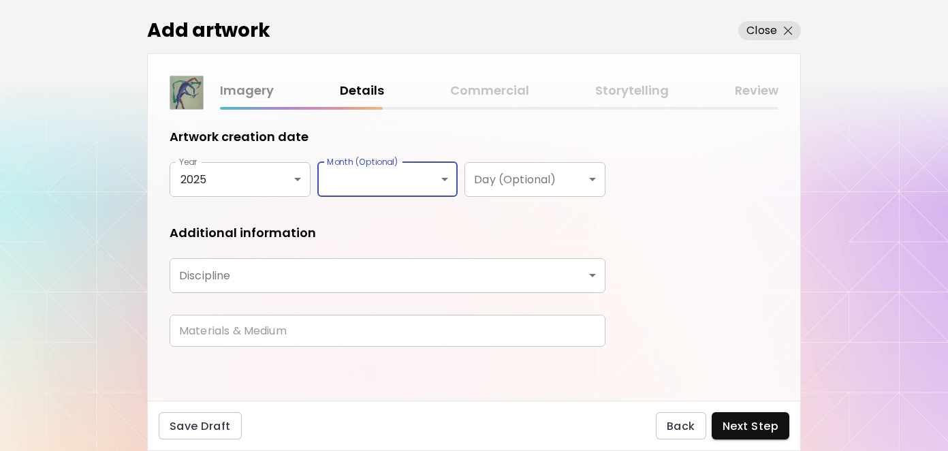
click at [258, 276] on body "**********" at bounding box center [474, 225] width 948 height 451
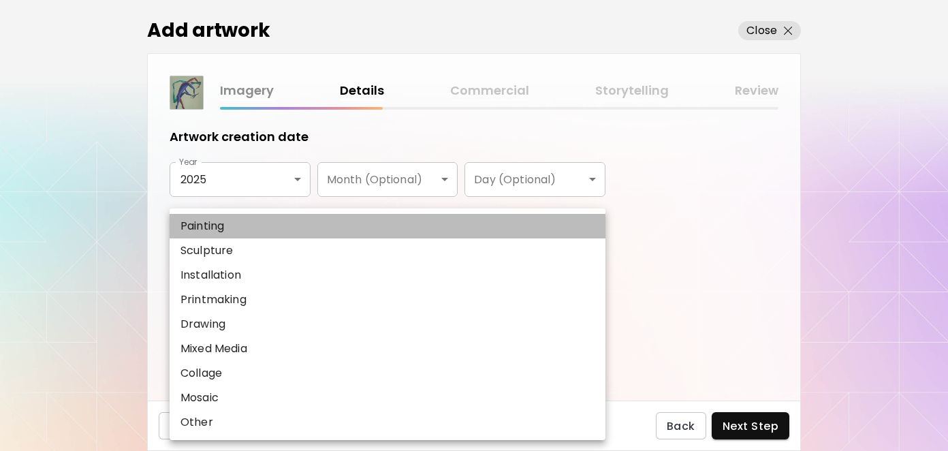
click at [232, 226] on li "Painting" at bounding box center [388, 226] width 436 height 25
type input "********"
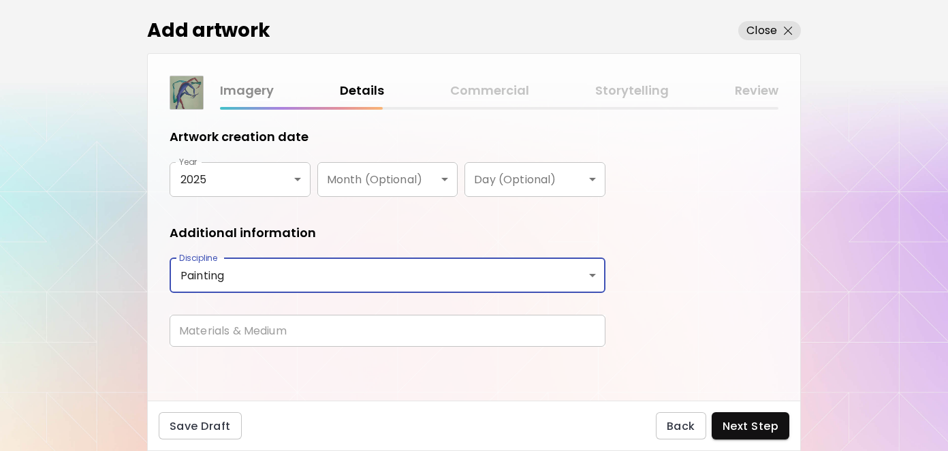
click at [714, 234] on div "**********" at bounding box center [474, 255] width 653 height 291
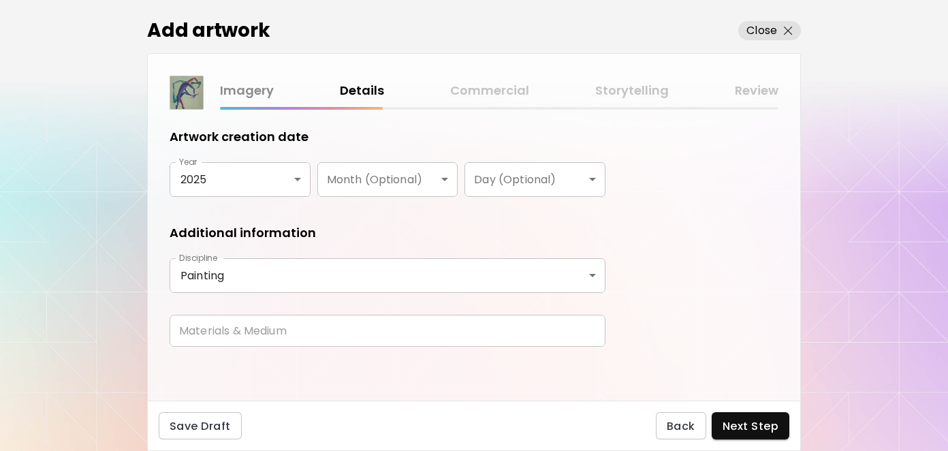
click at [315, 329] on input "text" at bounding box center [388, 331] width 436 height 32
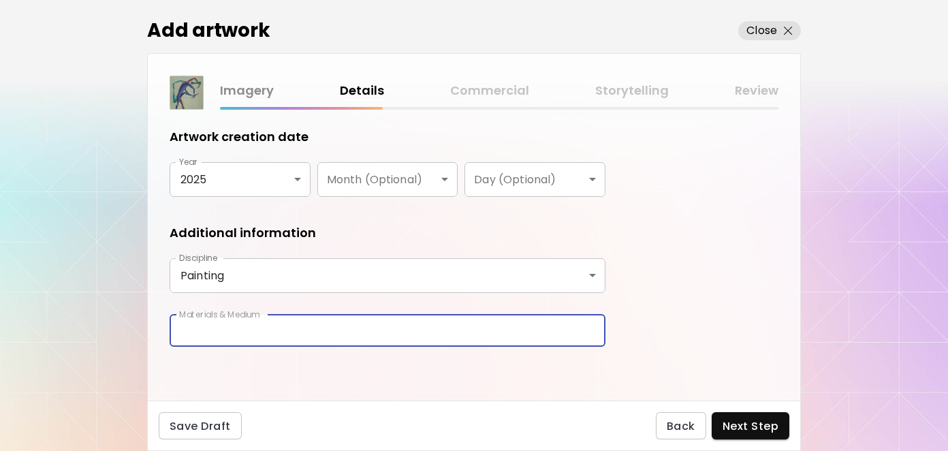
type input "**********"
click at [700, 254] on div "**********" at bounding box center [474, 255] width 653 height 291
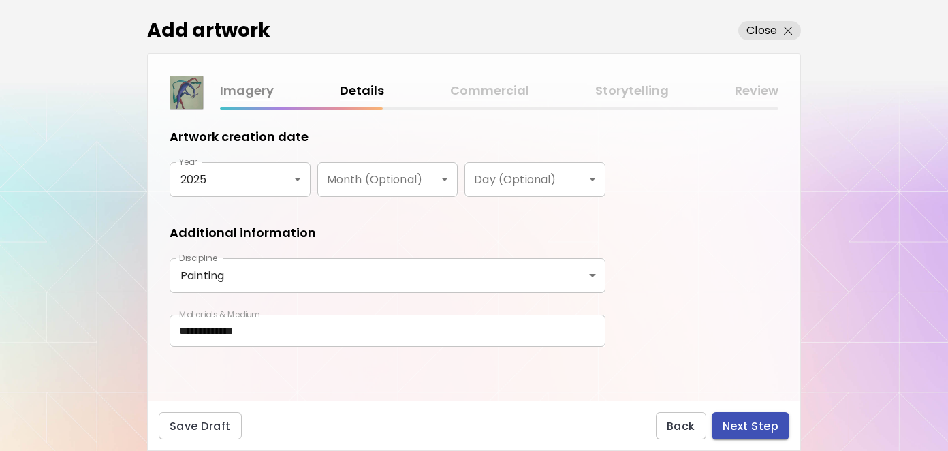
click at [749, 422] on span "Next Step" at bounding box center [751, 426] width 56 height 14
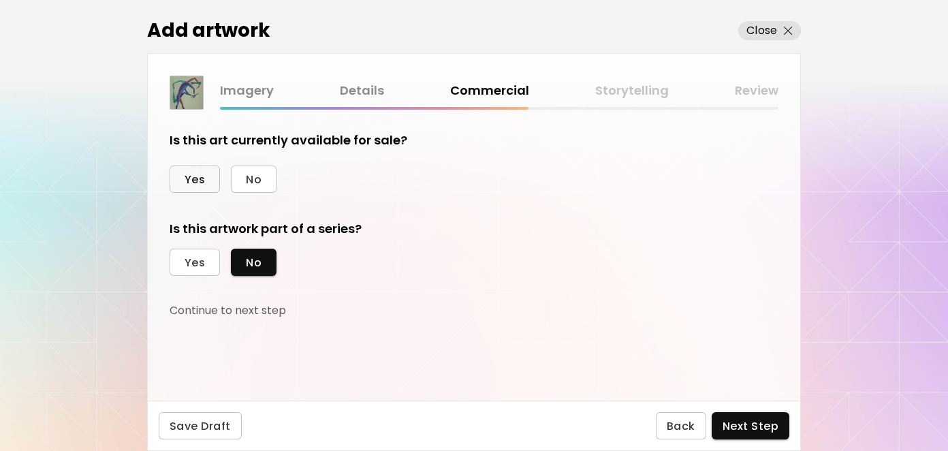
click at [196, 185] on span "Yes" at bounding box center [195, 179] width 20 height 14
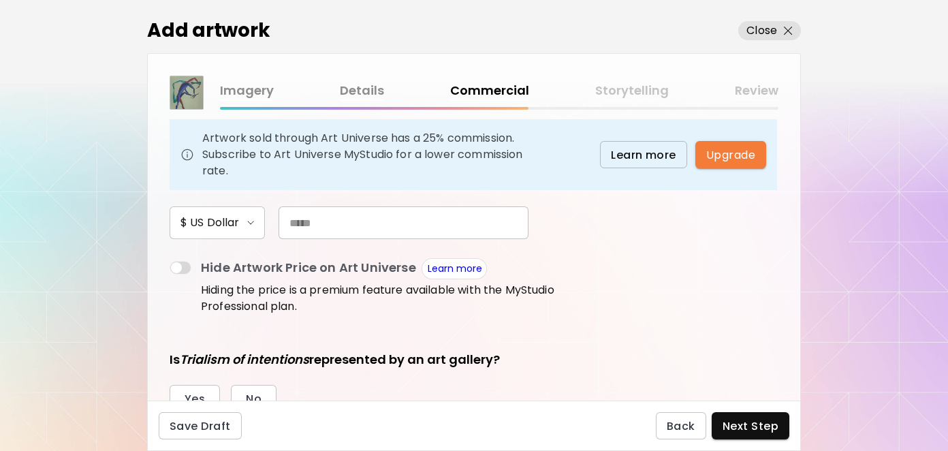
scroll to position [136, 0]
click at [249, 221] on img "button" at bounding box center [250, 221] width 7 height 4
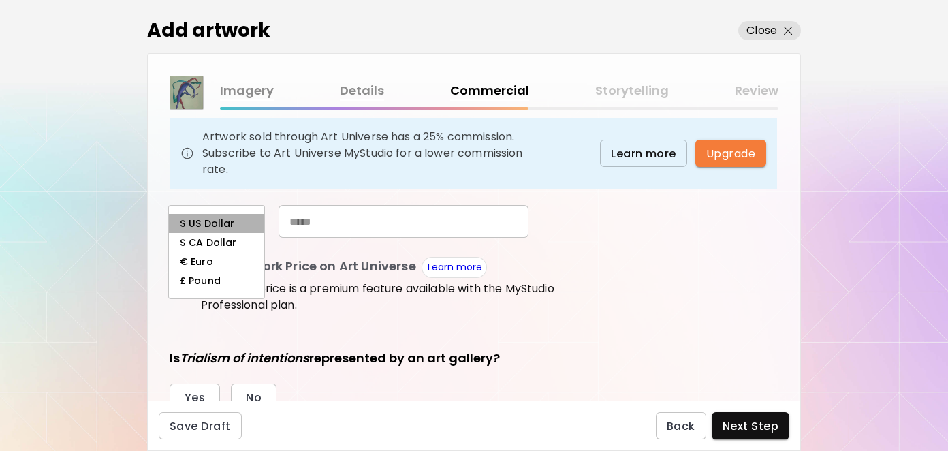
click at [217, 218] on h6 "$ US Dollar" at bounding box center [207, 223] width 55 height 11
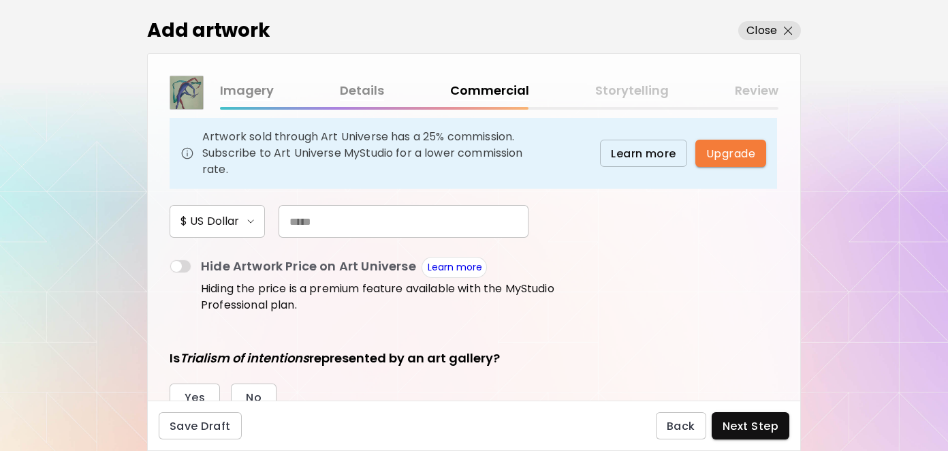
click at [335, 217] on input "text" at bounding box center [404, 221] width 250 height 33
type input "*****"
click at [688, 247] on div "Is this art currently available for sale? Yes No Artwork price Artwork sold thr…" at bounding box center [474, 255] width 653 height 291
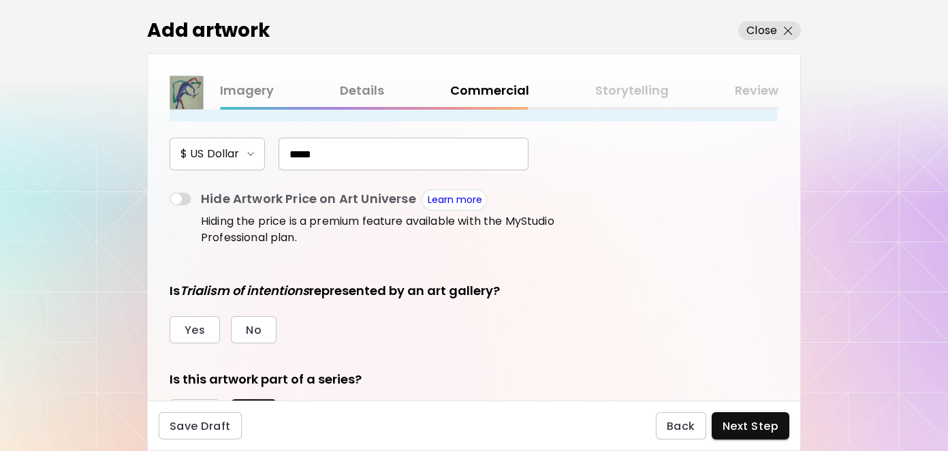
scroll to position [204, 0]
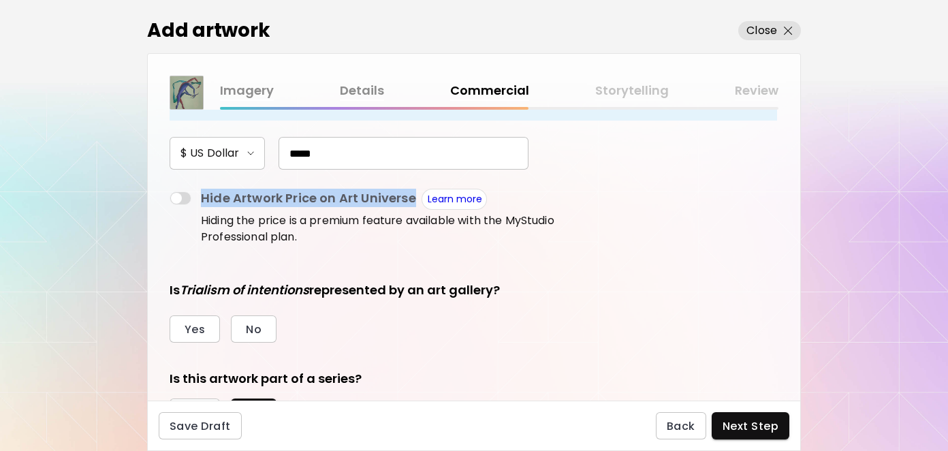
drag, startPoint x: 418, startPoint y: 201, endPoint x: 199, endPoint y: 201, distance: 218.7
click at [199, 201] on div "Hide Artwork Price on Art Universe Learn more Hiding the price is a premium fea…" at bounding box center [388, 205] width 436 height 33
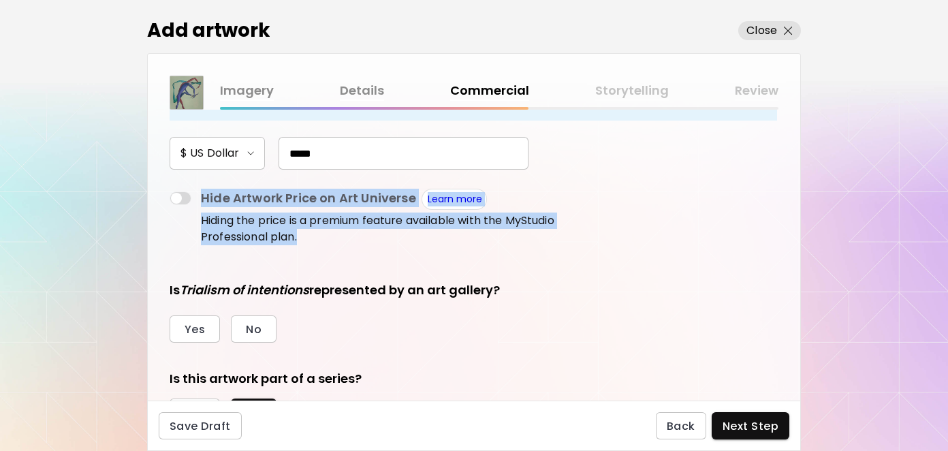
drag, startPoint x: 196, startPoint y: 219, endPoint x: 307, endPoint y: 246, distance: 114.4
click at [307, 246] on div "Artwork price Artwork sold through Art Universe has a 25% commission. Subscribe…" at bounding box center [388, 132] width 436 height 233
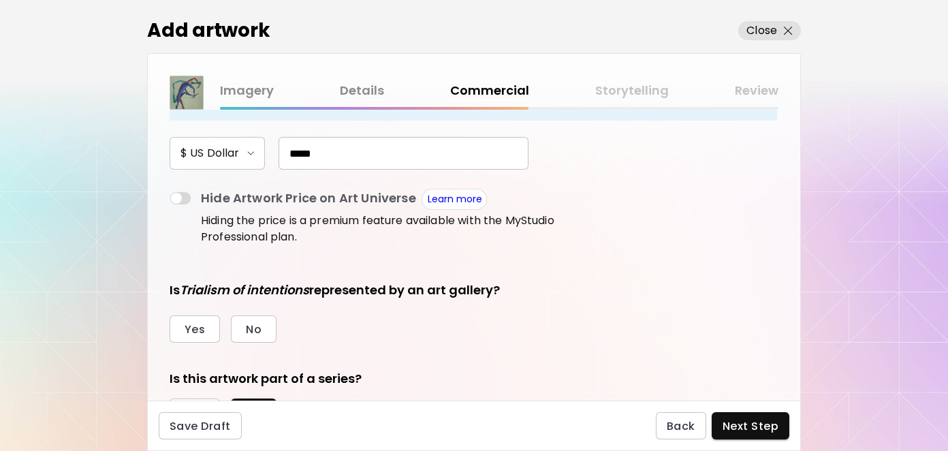
click at [615, 268] on div "Is this art currently available for sale? Yes No Artwork price Artwork sold thr…" at bounding box center [474, 255] width 653 height 291
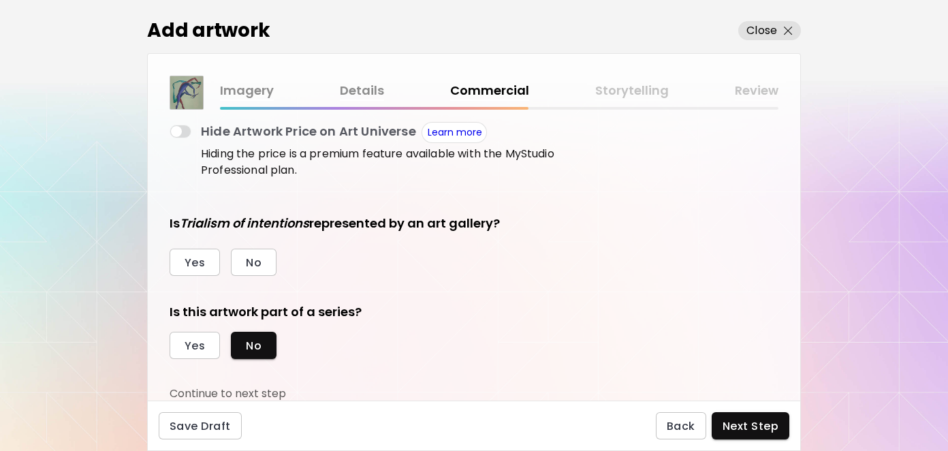
scroll to position [272, 0]
click at [256, 261] on span "No" at bounding box center [254, 262] width 16 height 14
click at [203, 343] on span "Yes" at bounding box center [195, 345] width 20 height 14
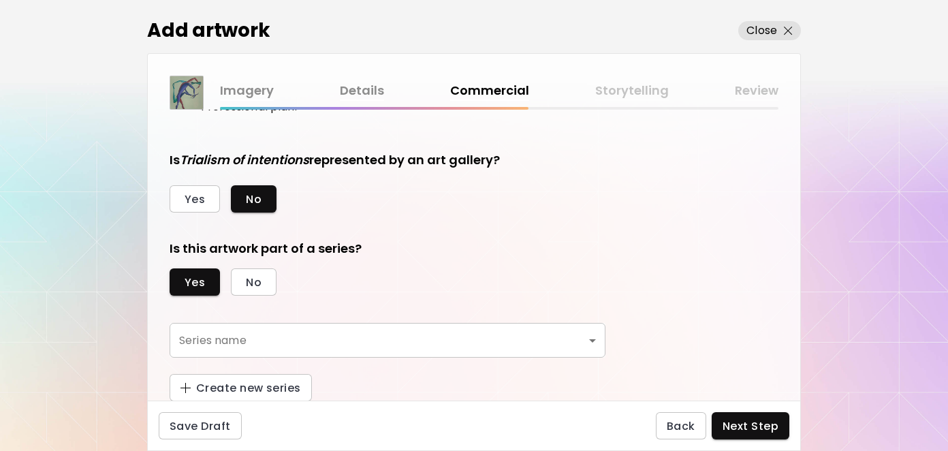
scroll to position [335, 0]
click at [275, 324] on body "[DOMAIN_NAME]/[PERSON_NAME] Add Artwork Manage Art Edit Profile My BioLink Comm…" at bounding box center [474, 225] width 948 height 451
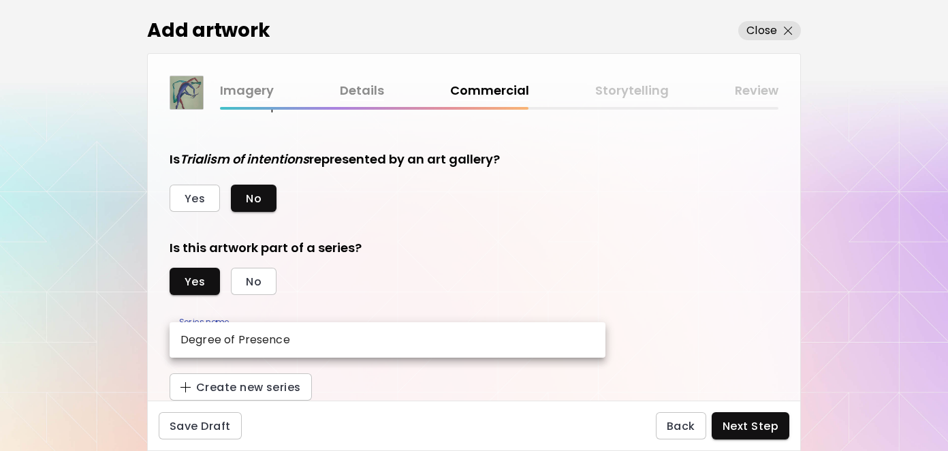
click at [267, 337] on p "Degree of Presence" at bounding box center [236, 340] width 110 height 16
type input "**********"
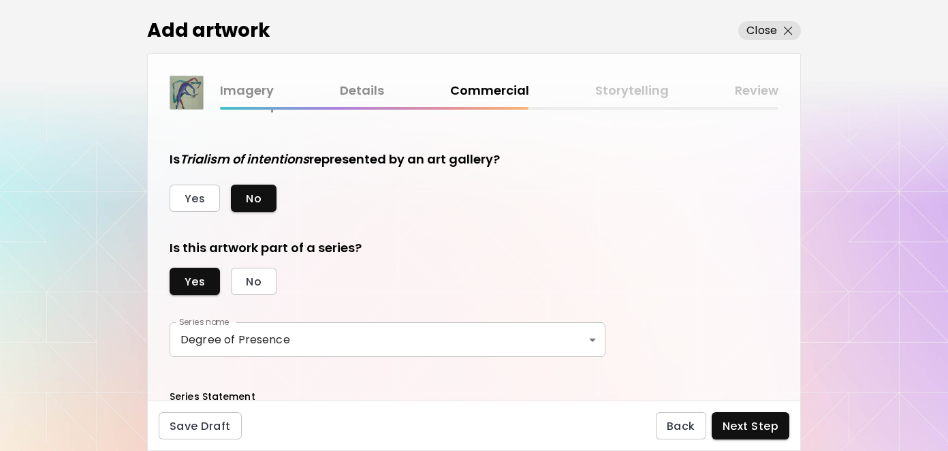
click at [520, 233] on div "**********" at bounding box center [388, 254] width 436 height 916
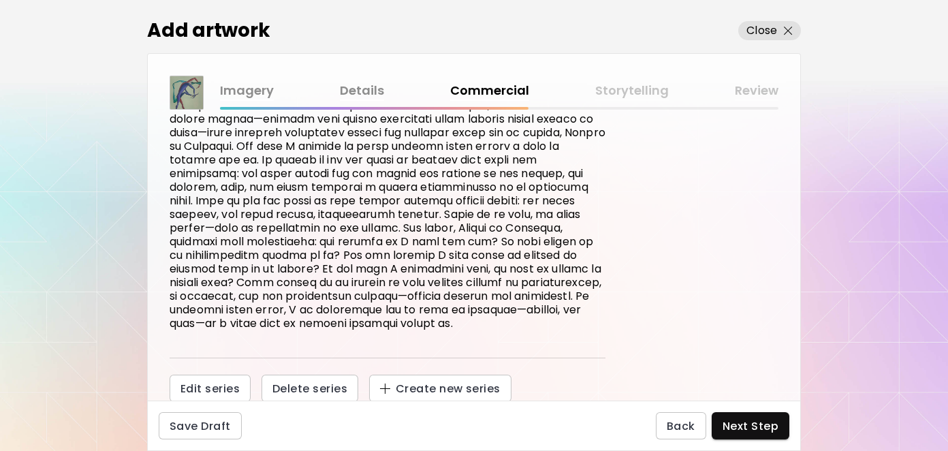
scroll to position [647, 0]
click at [741, 421] on span "Next Step" at bounding box center [751, 426] width 56 height 14
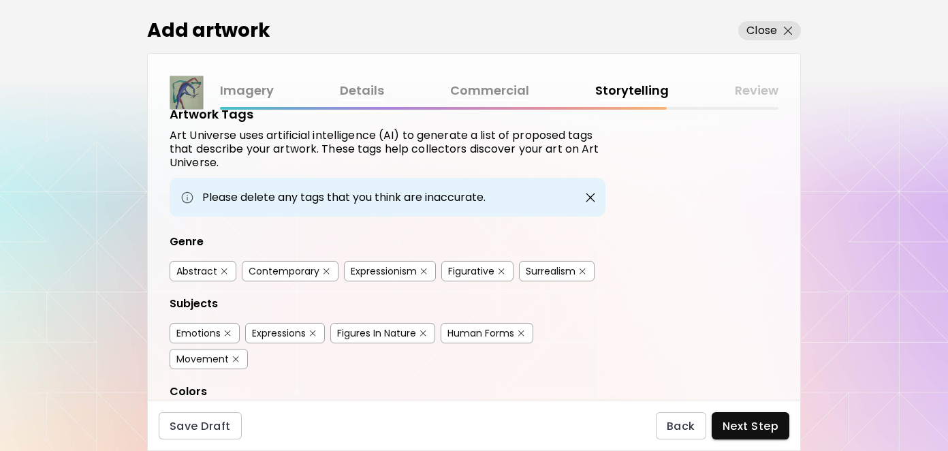
scroll to position [68, 0]
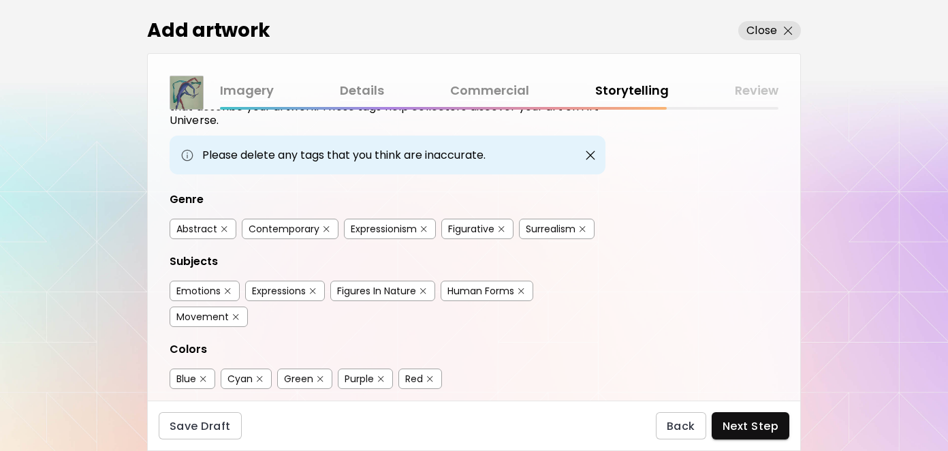
click at [223, 226] on img "button" at bounding box center [224, 229] width 6 height 6
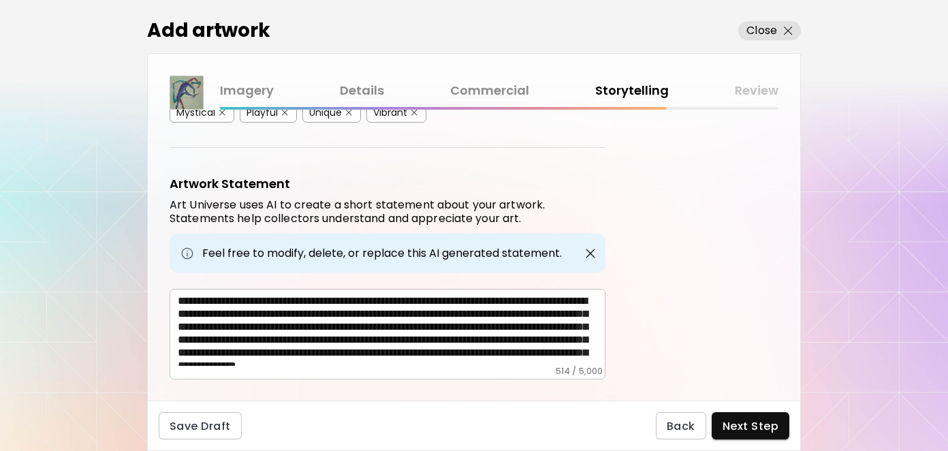
scroll to position [446, 0]
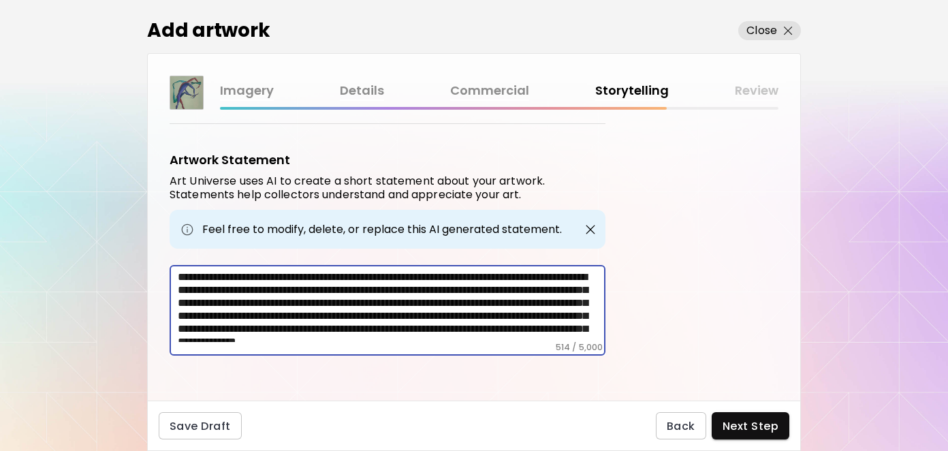
click at [399, 271] on textarea "**********" at bounding box center [392, 307] width 428 height 72
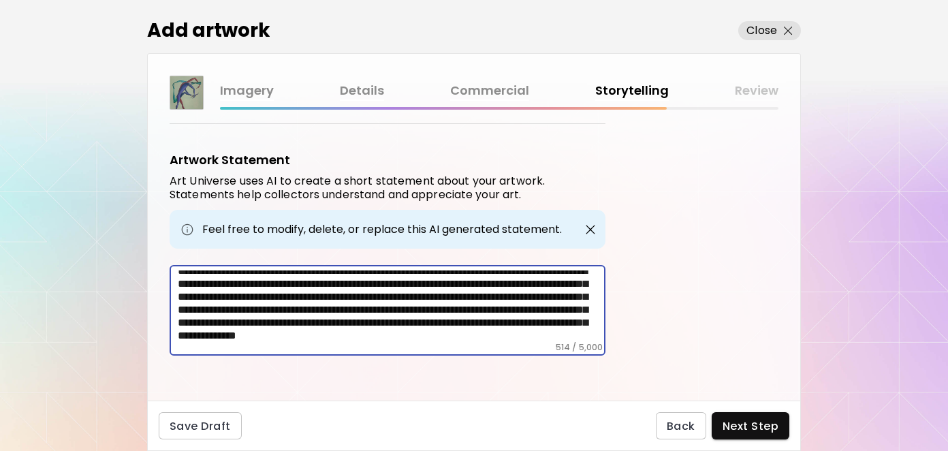
scroll to position [0, 0]
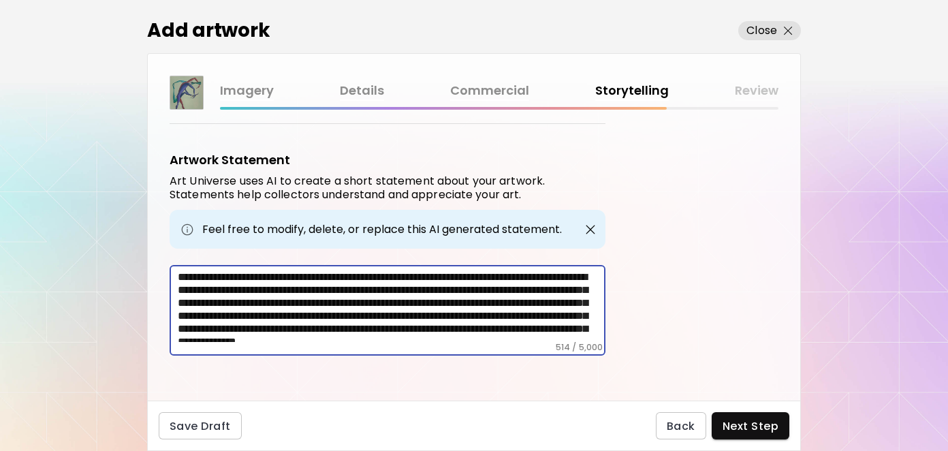
drag, startPoint x: 318, startPoint y: 327, endPoint x: 87, endPoint y: 239, distance: 246.5
click at [87, 239] on div "Add artwork Close Imagery Details Commercial Storytelling Review Artwork Tags A…" at bounding box center [474, 225] width 948 height 451
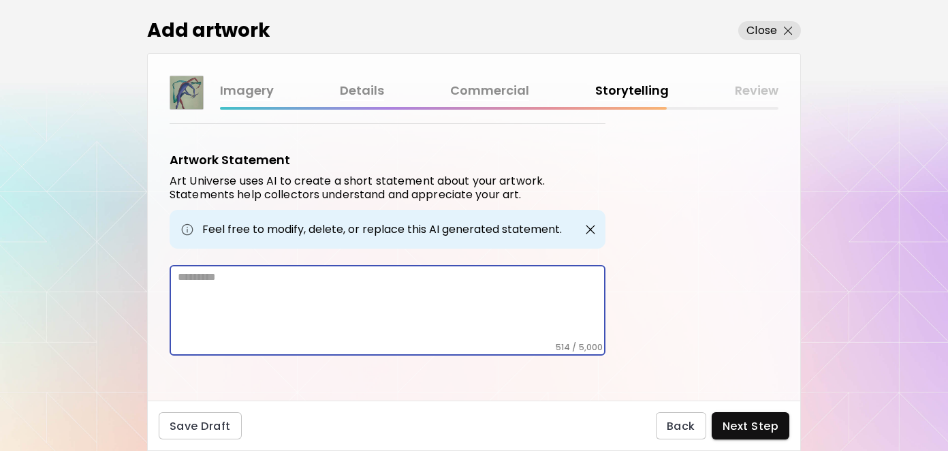
scroll to position [389, 0]
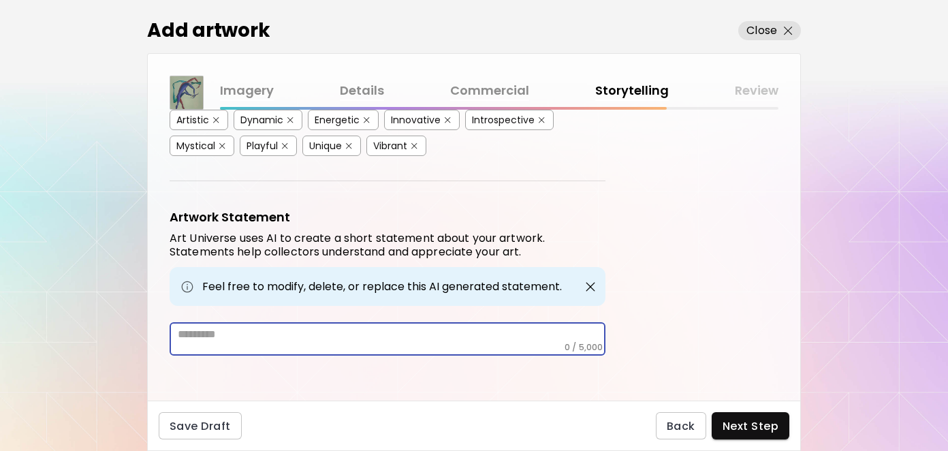
click at [219, 333] on textarea at bounding box center [392, 335] width 428 height 14
paste textarea "**********"
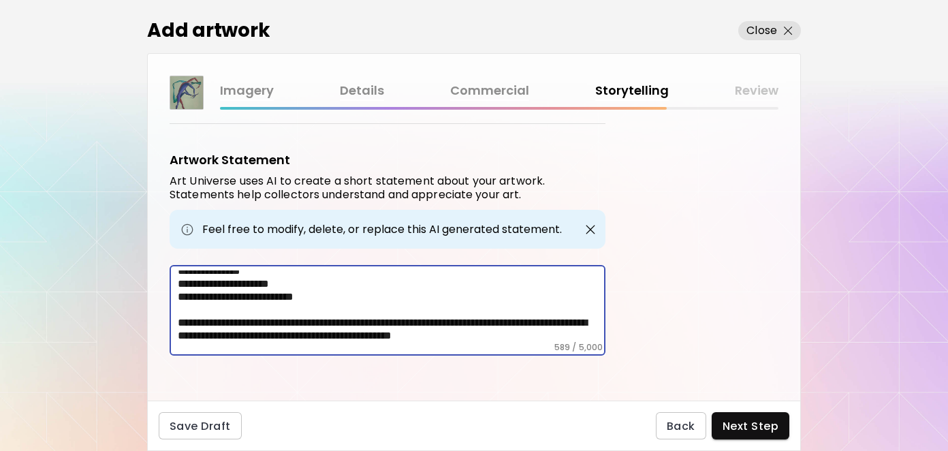
scroll to position [0, 0]
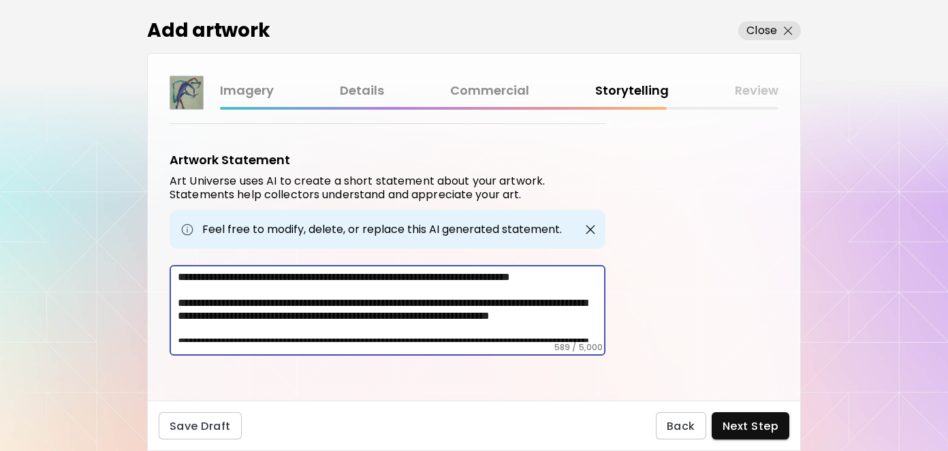
type textarea "**********"
click at [665, 232] on div "Artwork Tags Art Universe uses artificial intelligence (AI) to generate a list …" at bounding box center [474, 255] width 653 height 291
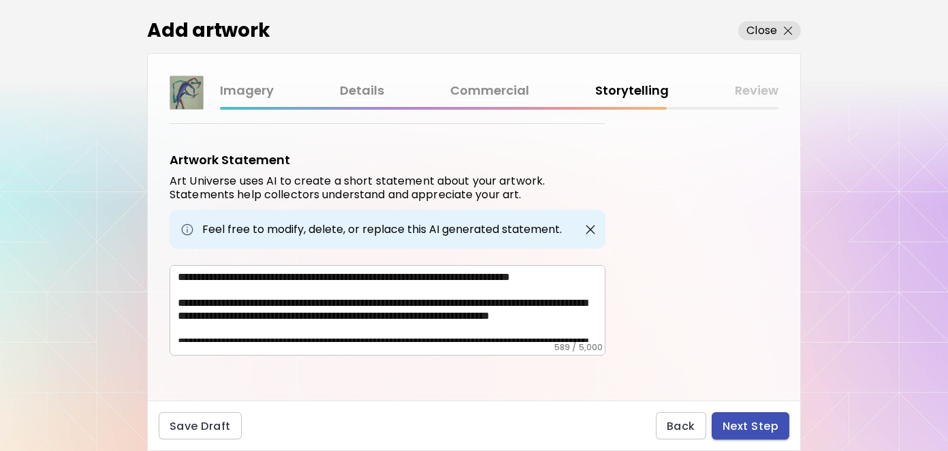
click at [756, 430] on span "Next Step" at bounding box center [751, 426] width 56 height 14
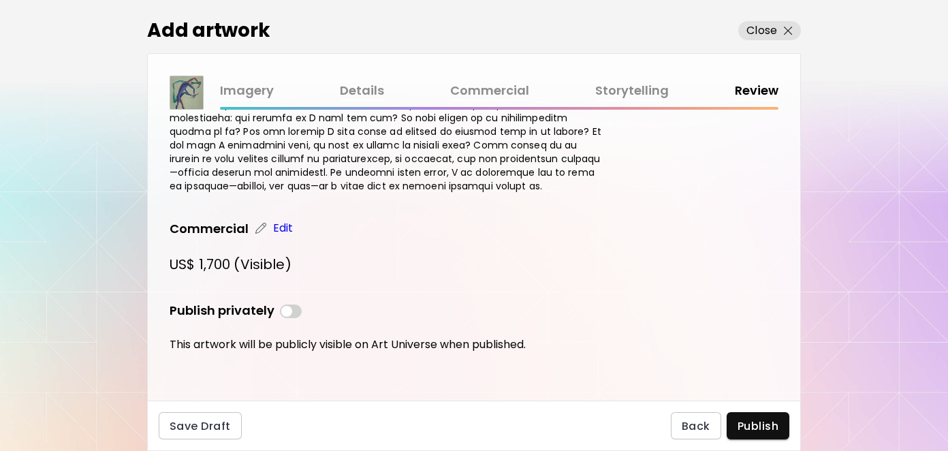
scroll to position [899, 0]
click at [758, 420] on span "Publish" at bounding box center [758, 426] width 41 height 14
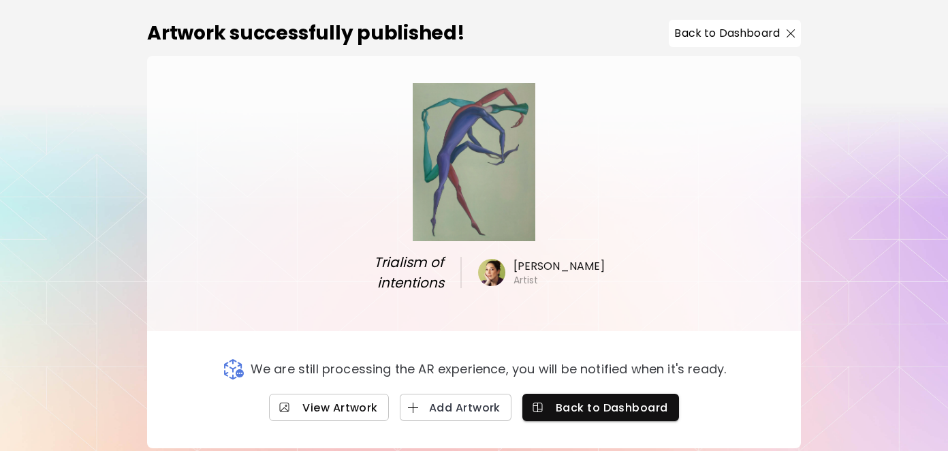
click at [320, 410] on span "View Artwork" at bounding box center [329, 408] width 98 height 14
